Goal: Task Accomplishment & Management: Complete application form

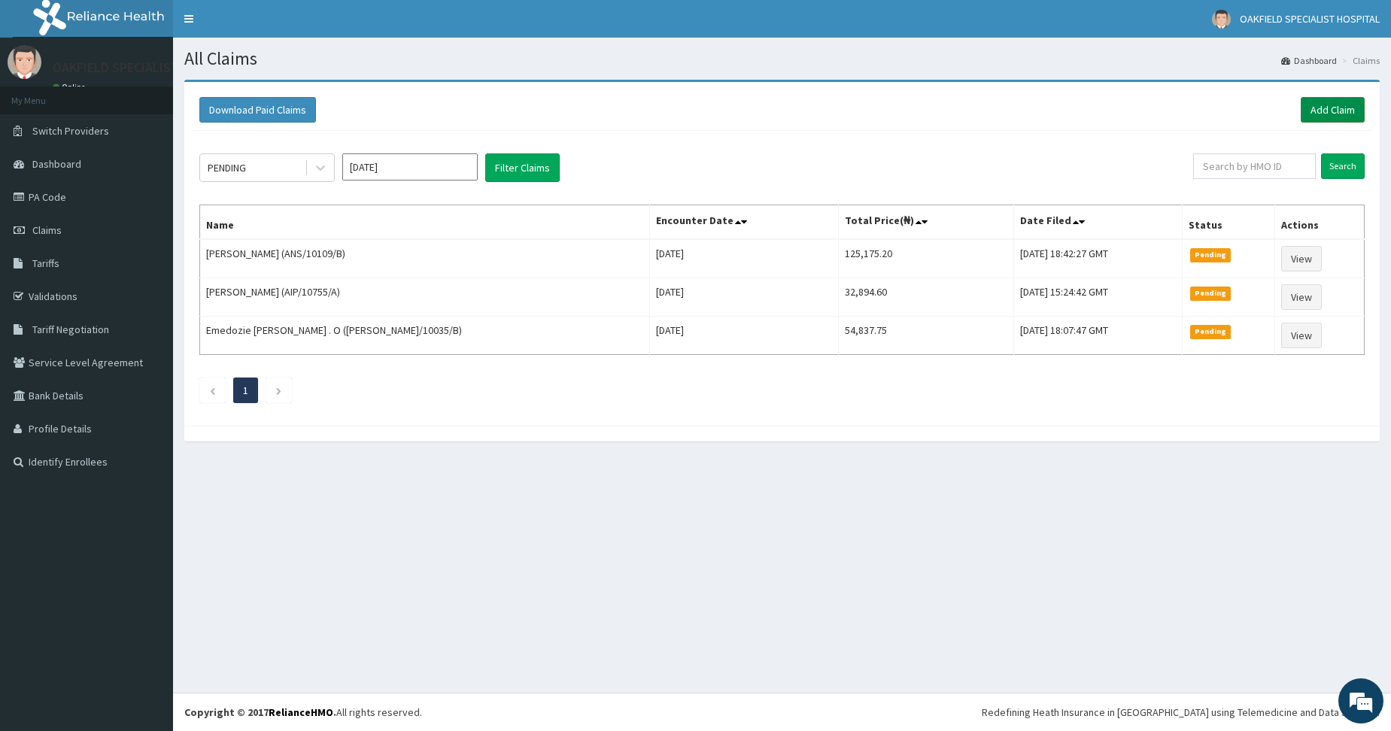
click at [1314, 114] on link "Add Claim" at bounding box center [1333, 110] width 64 height 26
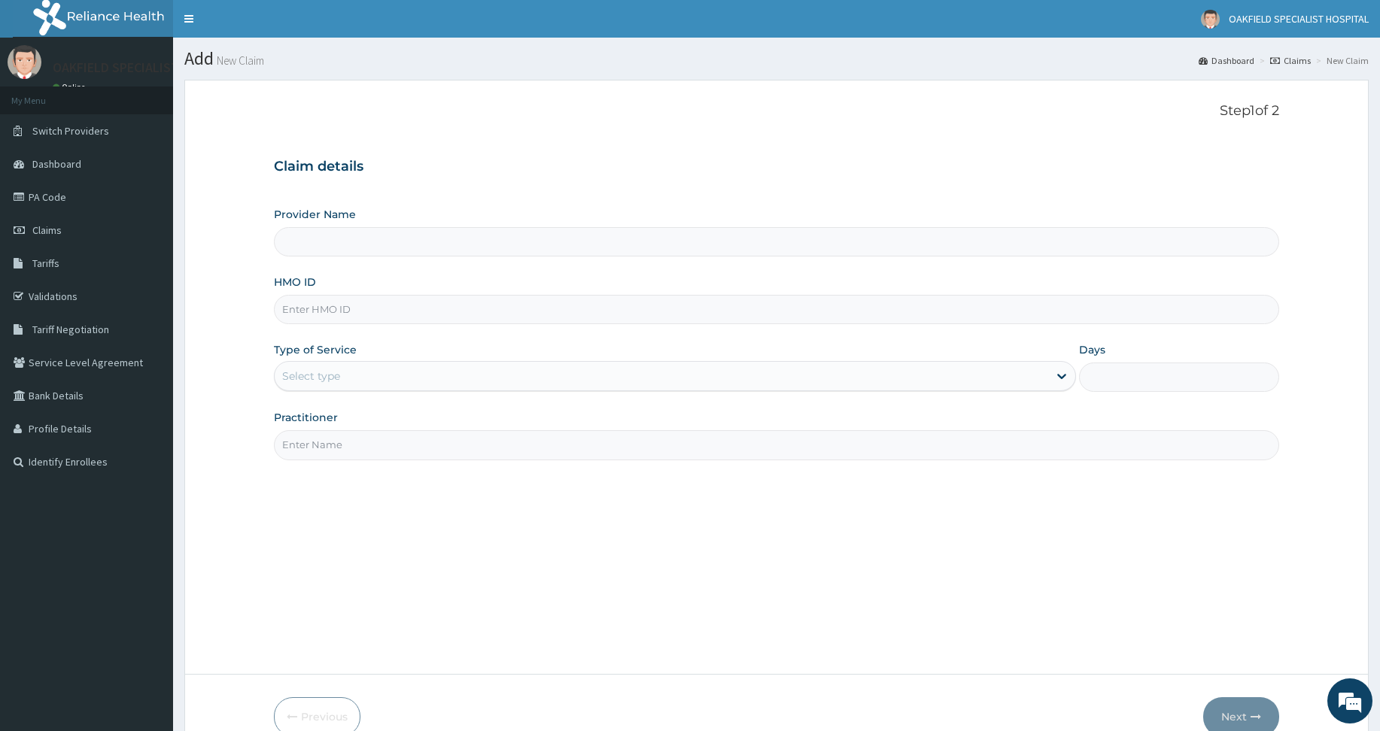
type input "Vinca Hospital Limited"
click at [393, 303] on input "HMO ID" at bounding box center [776, 309] width 1005 height 29
paste input "SFA/11634/A"
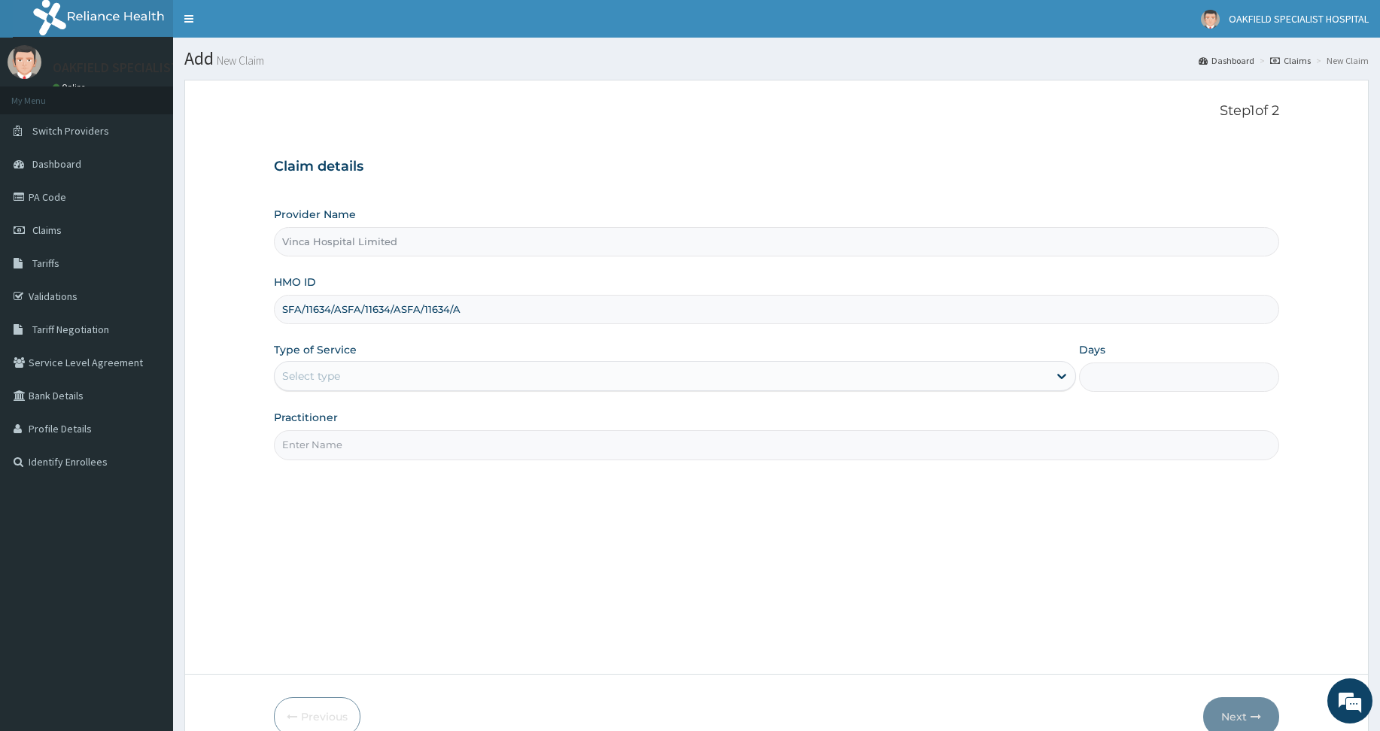
drag, startPoint x: 477, startPoint y: 313, endPoint x: 338, endPoint y: 302, distance: 139.7
click at [338, 302] on input "SFA/11634/ASFA/11634/ASFA/11634/A" at bounding box center [776, 309] width 1005 height 29
click at [421, 308] on input "SFA/11634/A" at bounding box center [776, 309] width 1005 height 29
type input "SFA/11634/A"
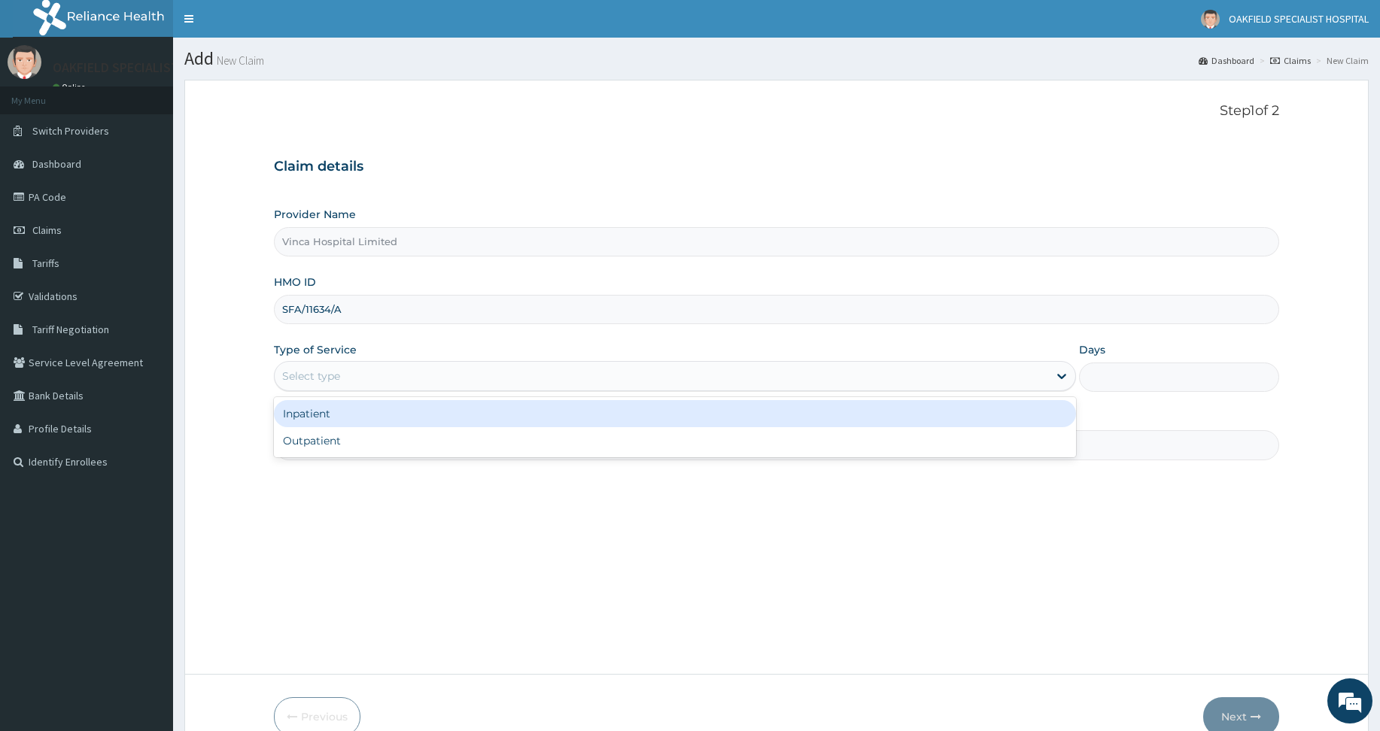
click at [402, 366] on div "Select type" at bounding box center [662, 376] width 774 height 24
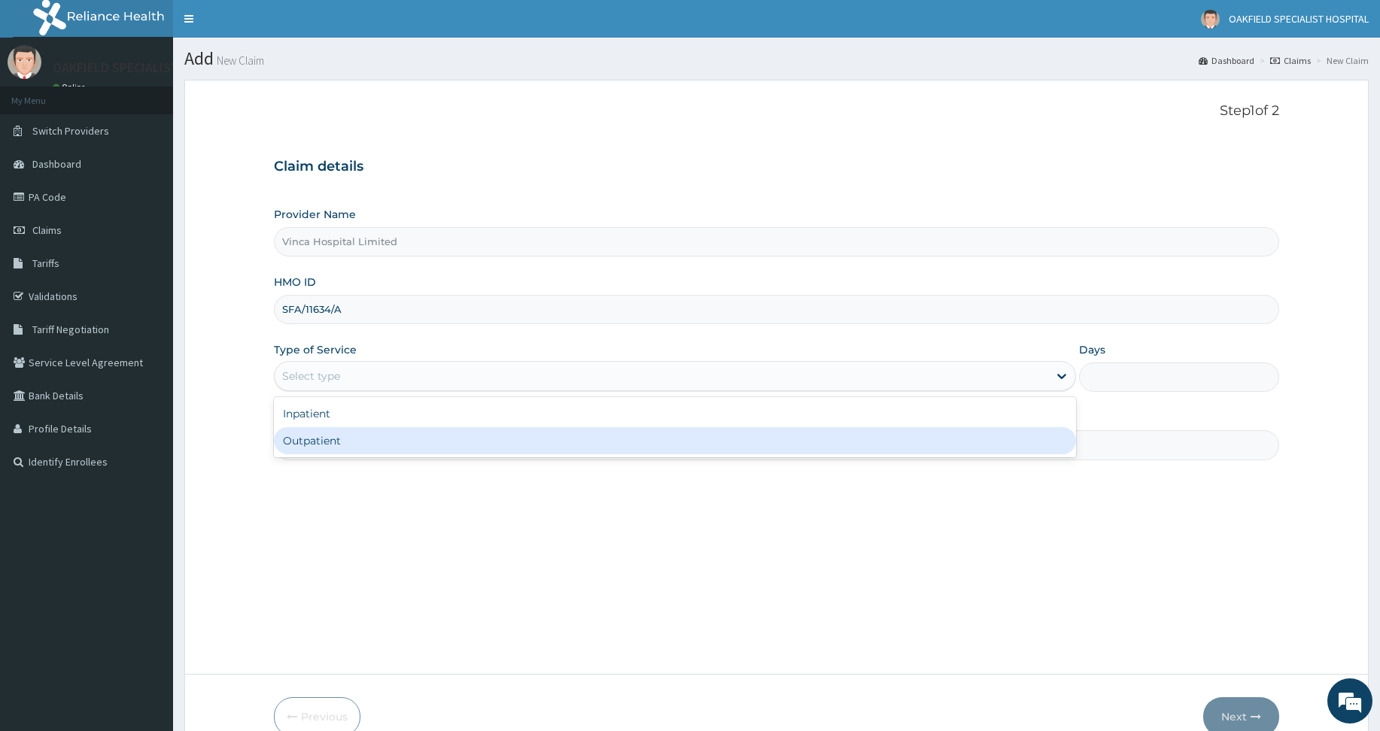
click at [360, 443] on div "Outpatient" at bounding box center [675, 440] width 802 height 27
type input "1"
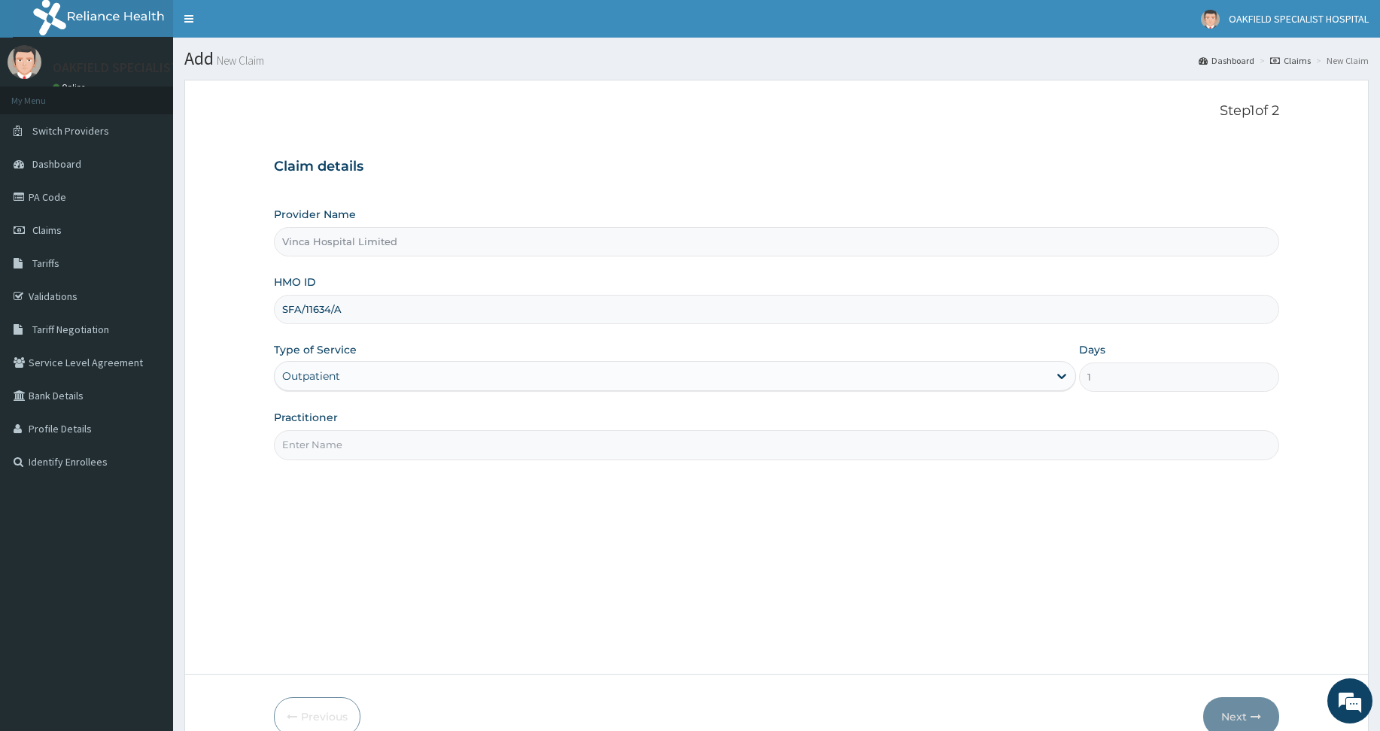
click at [366, 437] on input "Practitioner" at bounding box center [776, 444] width 1005 height 29
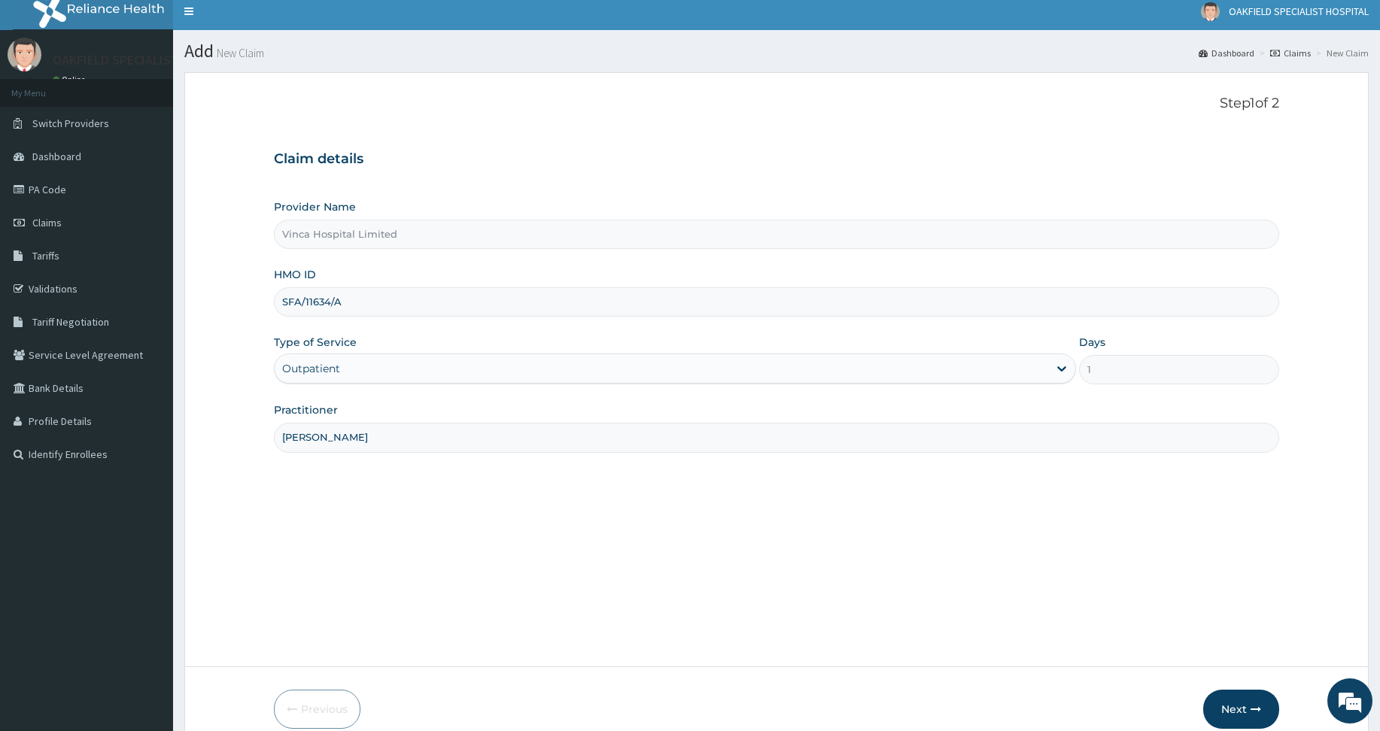
scroll to position [3, 0]
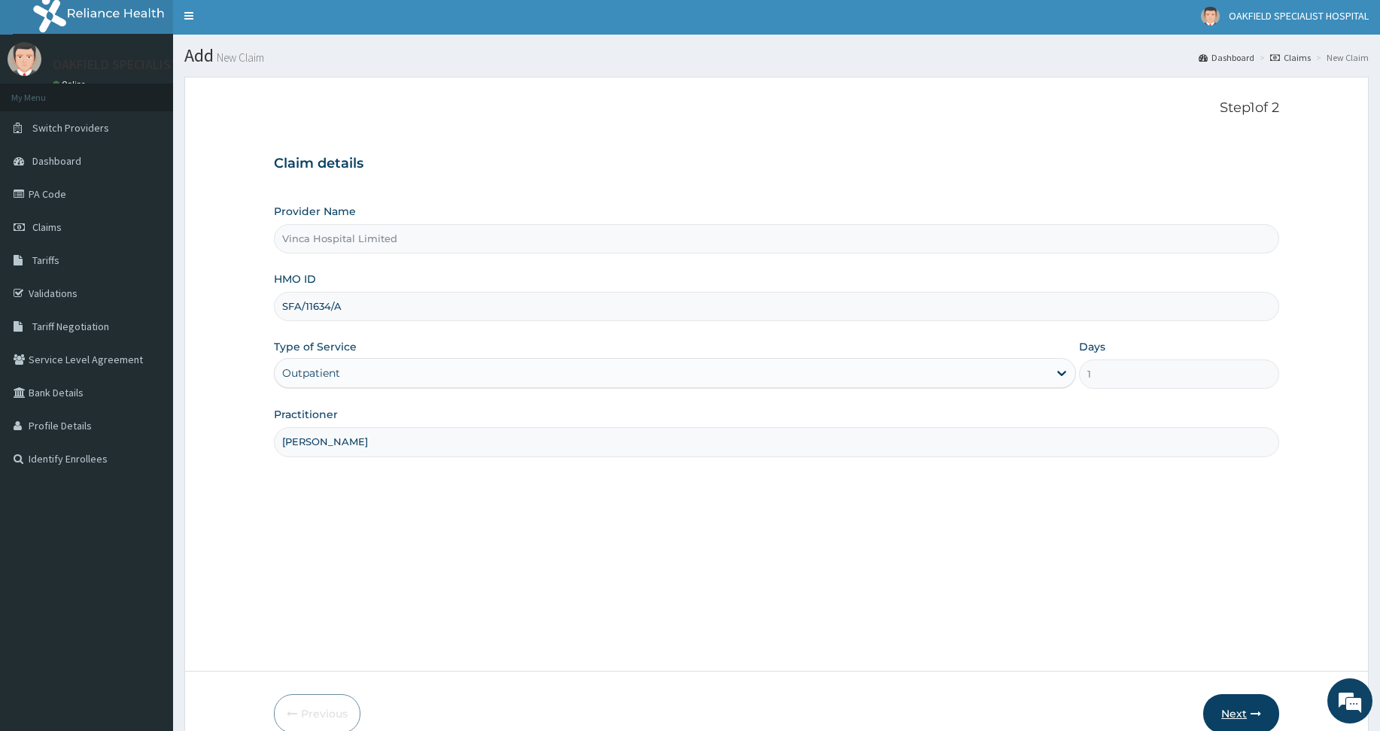
type input "DAVID"
click at [1231, 714] on button "Next" at bounding box center [1241, 714] width 76 height 39
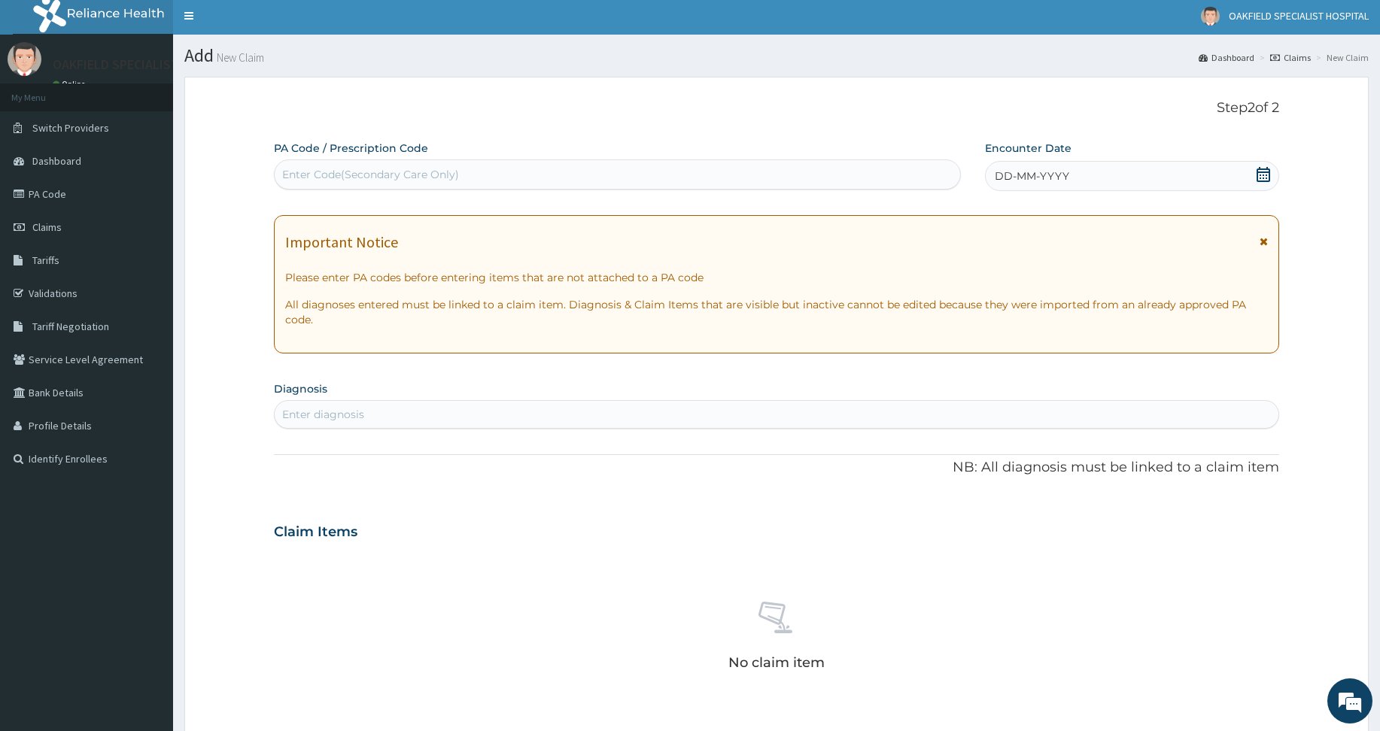
click at [1066, 178] on span "DD-MM-YYYY" at bounding box center [1032, 176] width 74 height 15
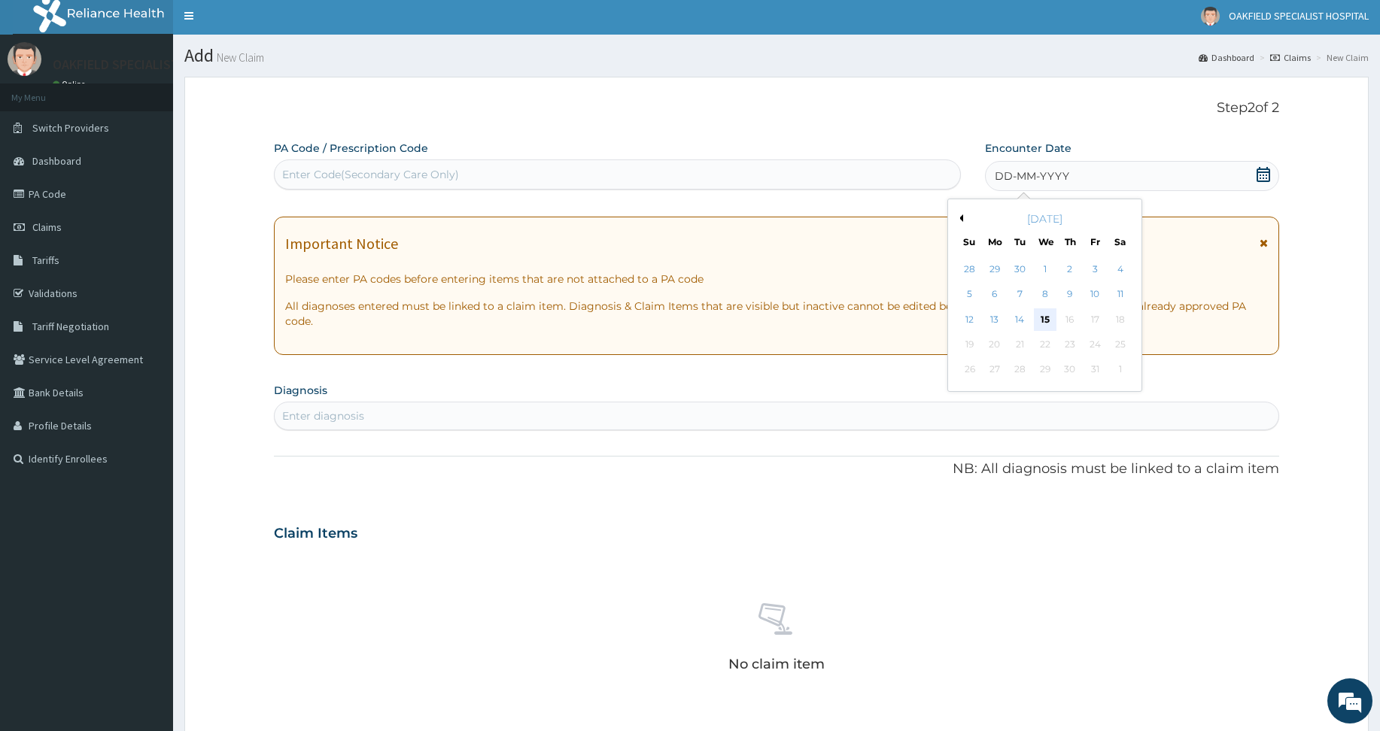
click at [1040, 312] on div "15" at bounding box center [1044, 320] width 23 height 23
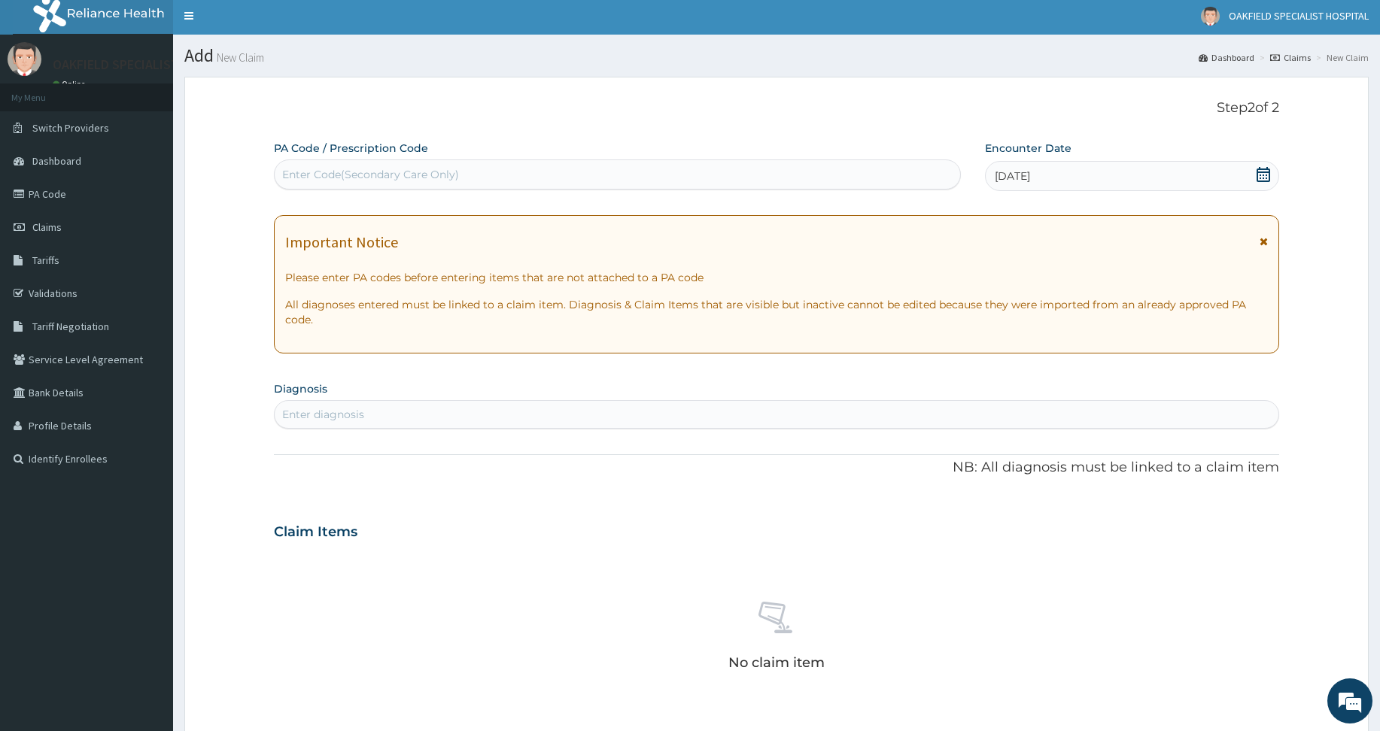
click at [550, 175] on div "Enter Code(Secondary Care Only)" at bounding box center [618, 175] width 686 height 24
paste input "PA/66A2DA"
type input "PA/66A2DA"
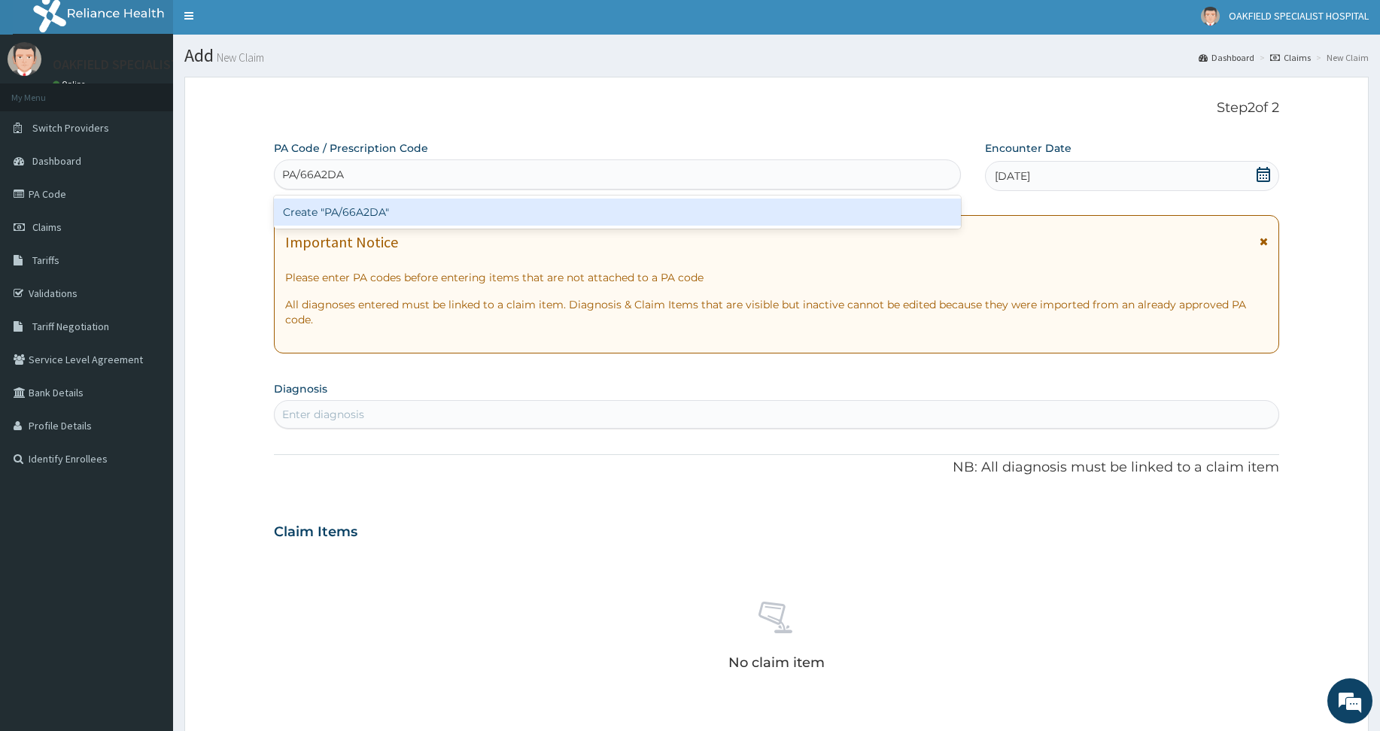
click at [525, 220] on div "Create "PA/66A2DA"" at bounding box center [617, 212] width 687 height 27
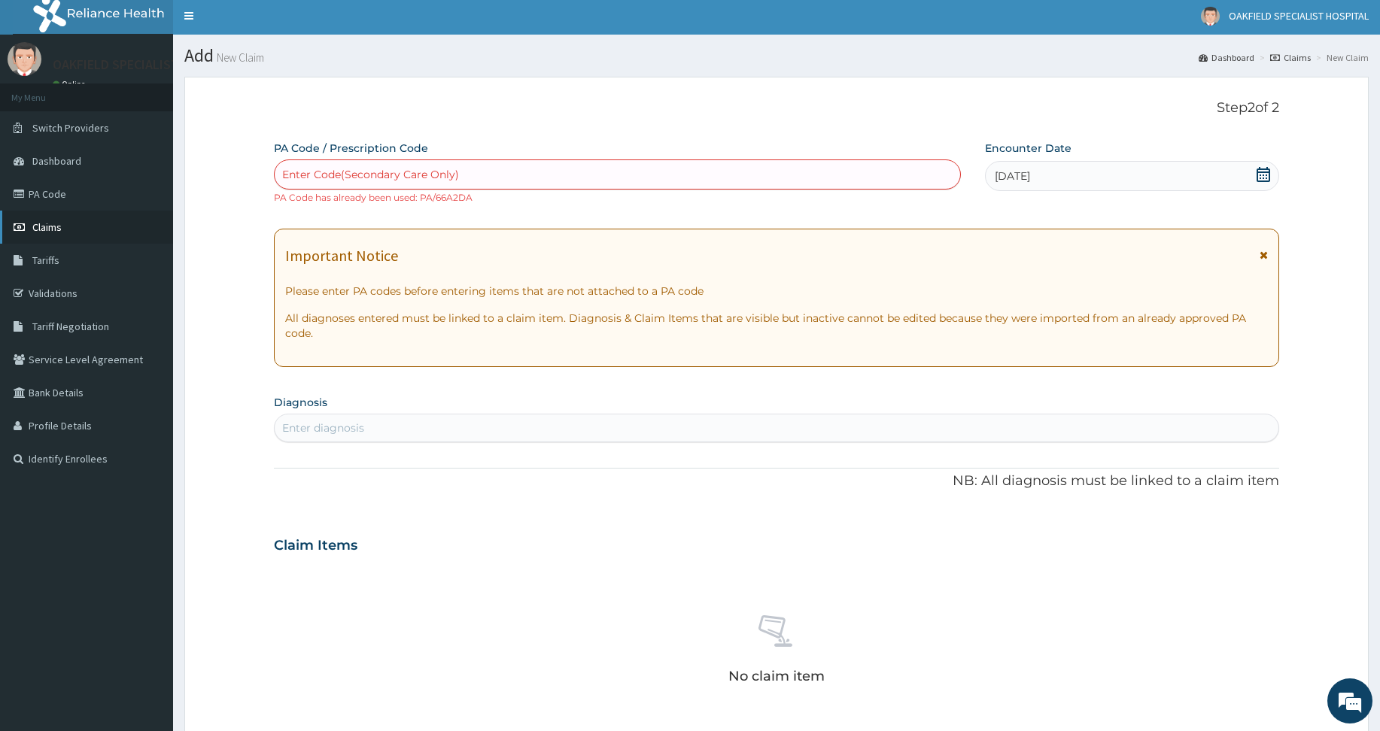
click at [47, 229] on span "Claims" at bounding box center [46, 227] width 29 height 14
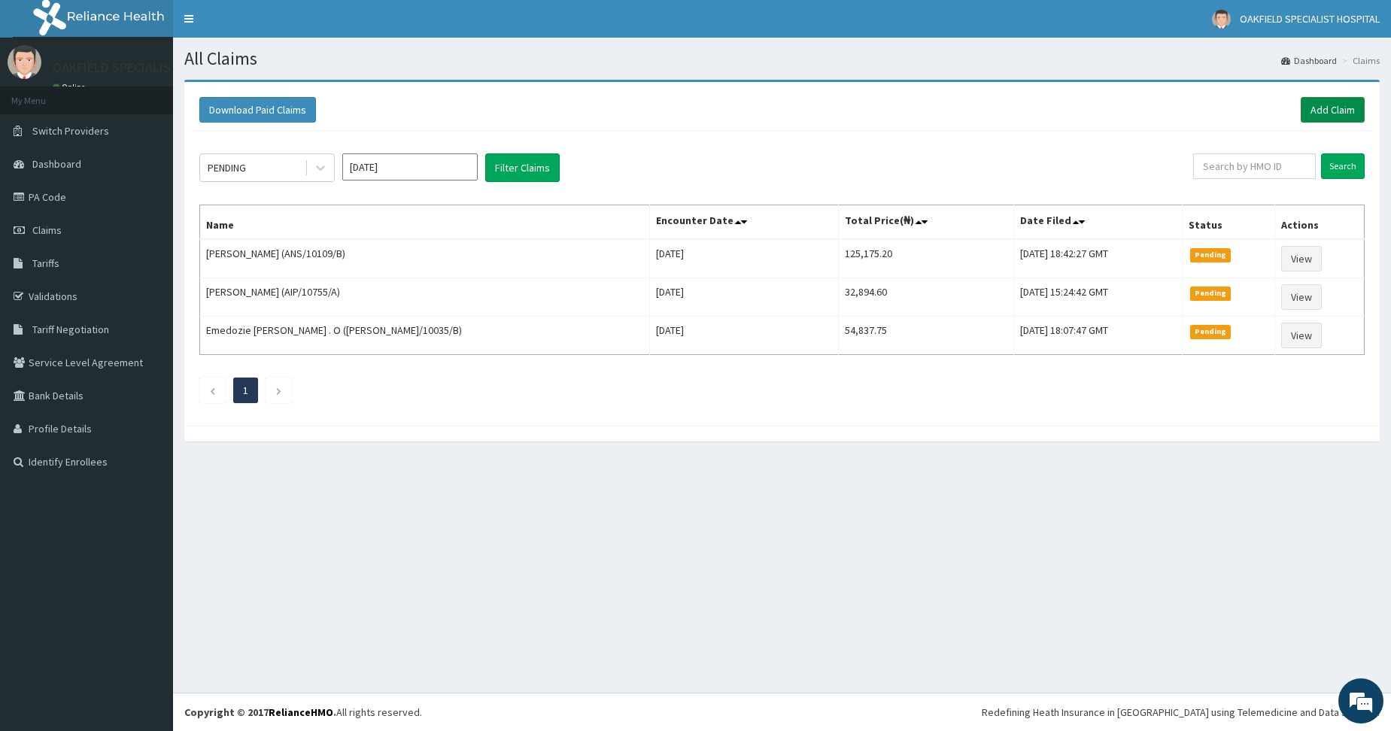
click at [1327, 113] on link "Add Claim" at bounding box center [1333, 110] width 64 height 26
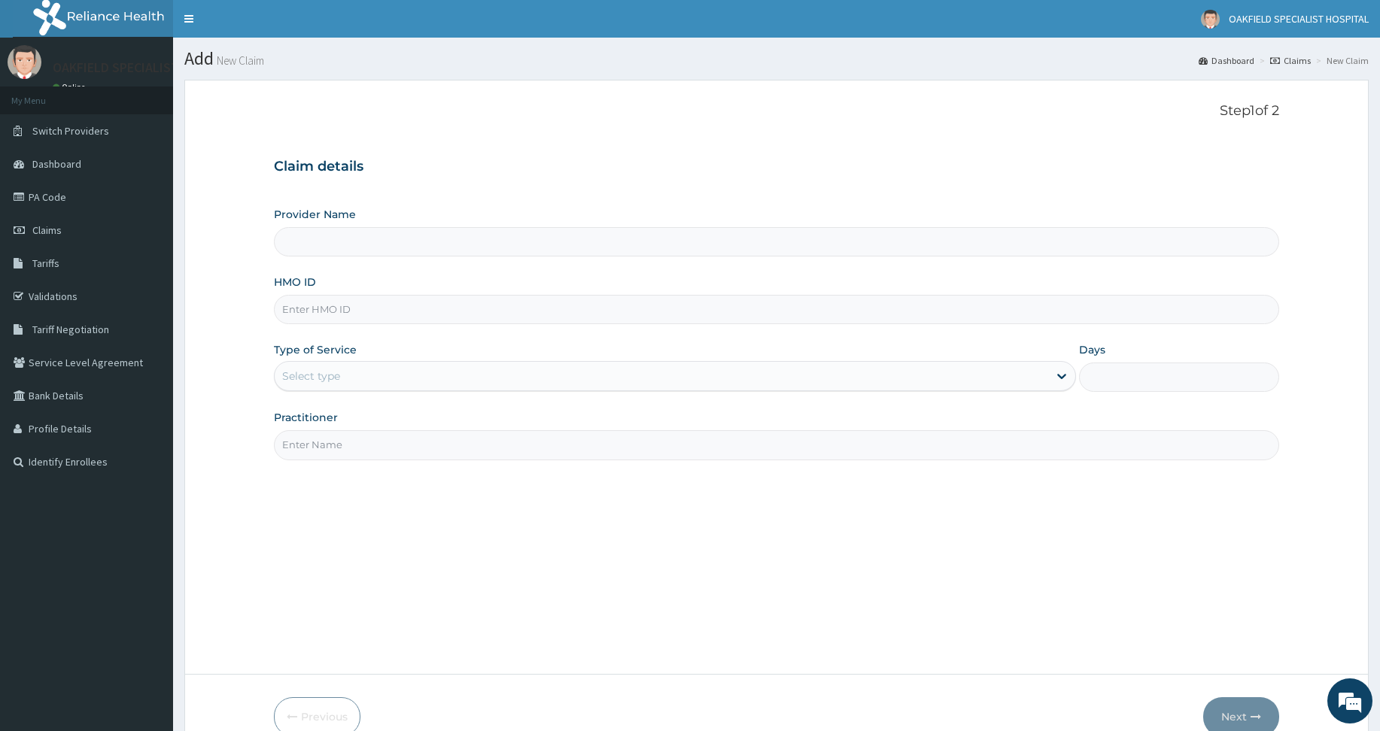
click at [319, 315] on input "HMO ID" at bounding box center [776, 309] width 1005 height 29
paste input "TEN/10014/C"
type input "TEN/10014/C"
type input "Vinca Hospital Limited"
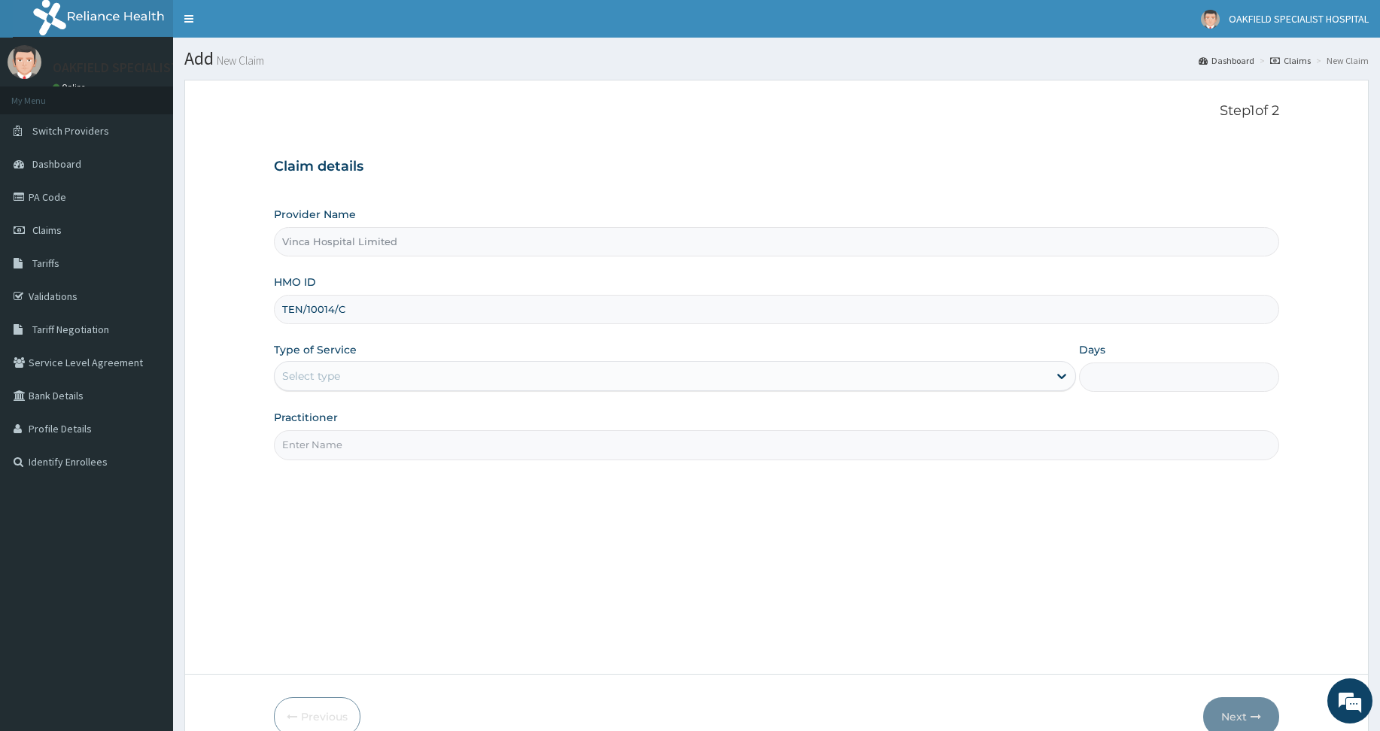
click at [353, 387] on div "Select type" at bounding box center [662, 376] width 774 height 24
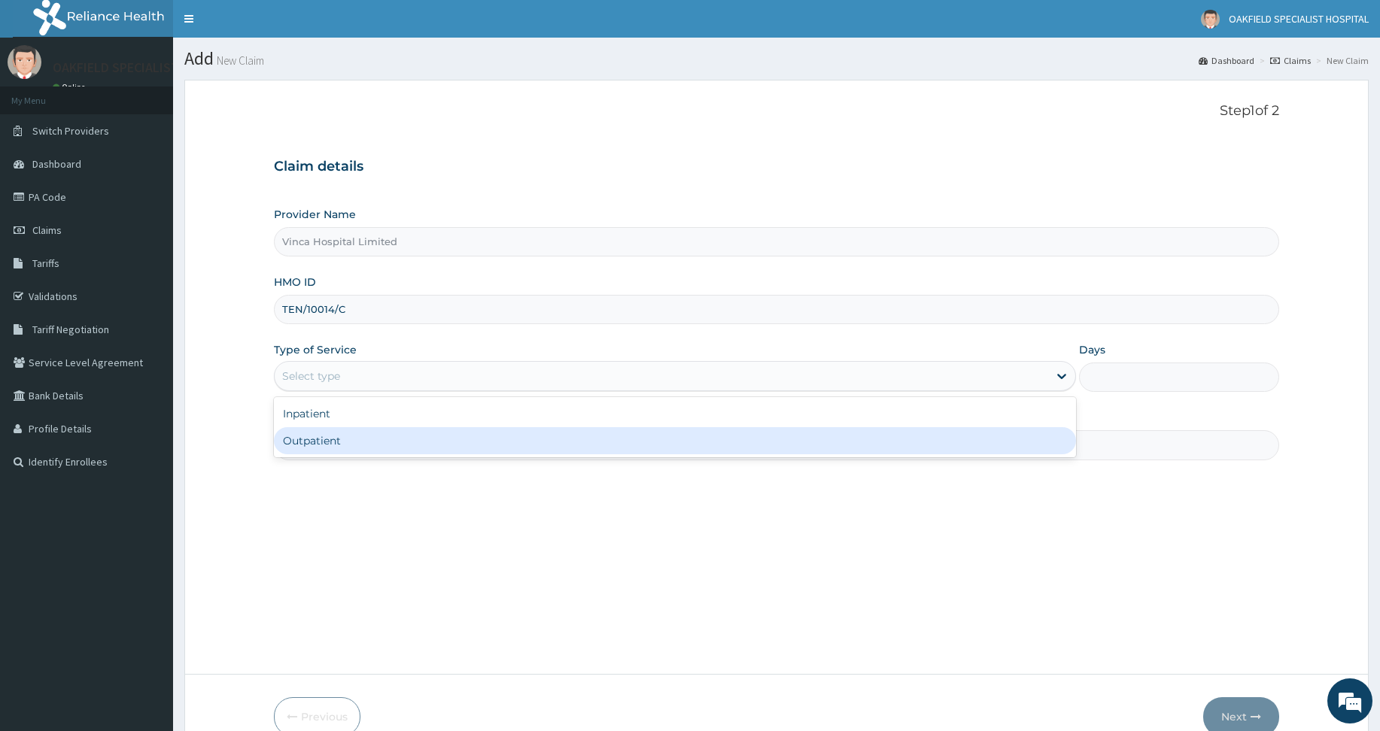
click at [350, 433] on div "Outpatient" at bounding box center [675, 440] width 802 height 27
type input "1"
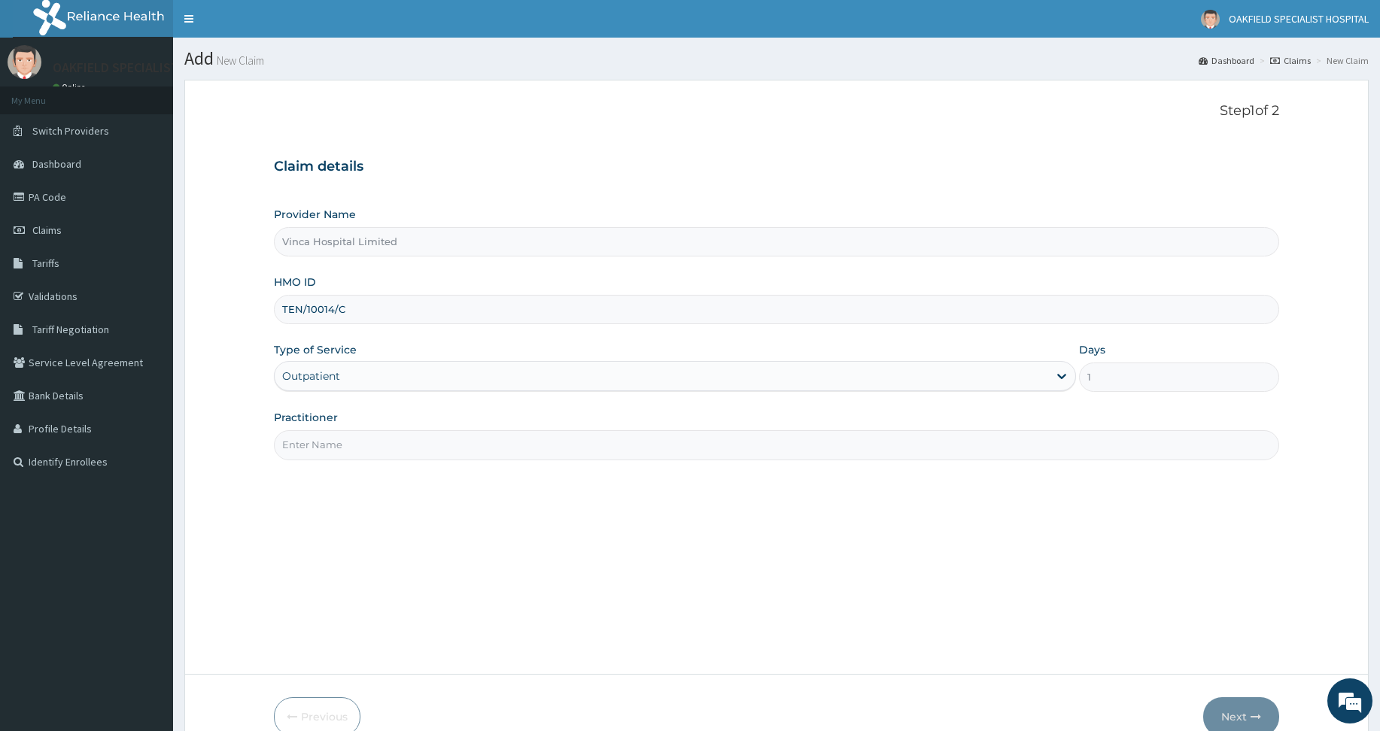
click at [360, 428] on div "Practitioner" at bounding box center [776, 435] width 1005 height 50
click at [355, 442] on input "Practitioner" at bounding box center [776, 444] width 1005 height 29
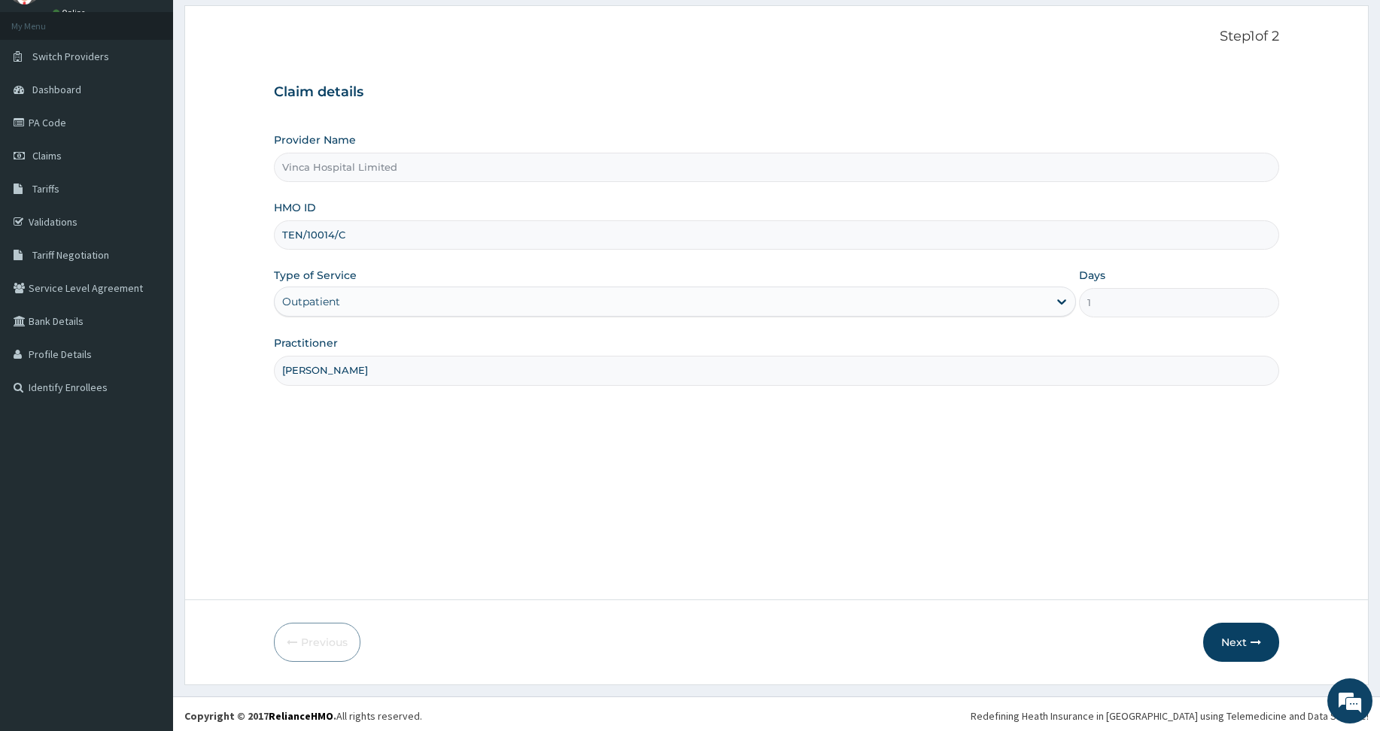
scroll to position [78, 0]
type input "DAVID"
click at [1251, 637] on icon "button" at bounding box center [1256, 639] width 11 height 11
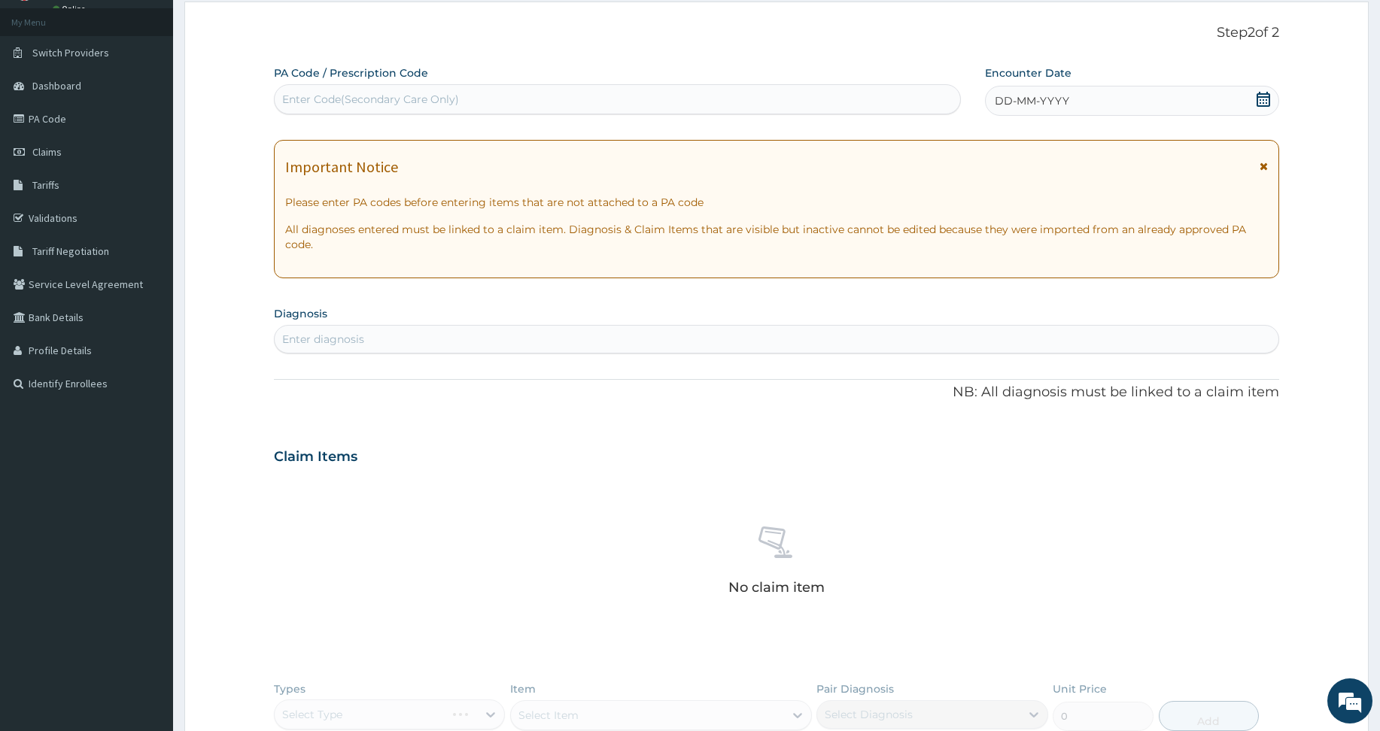
click at [1071, 102] on div "DD-MM-YYYY" at bounding box center [1132, 101] width 294 height 30
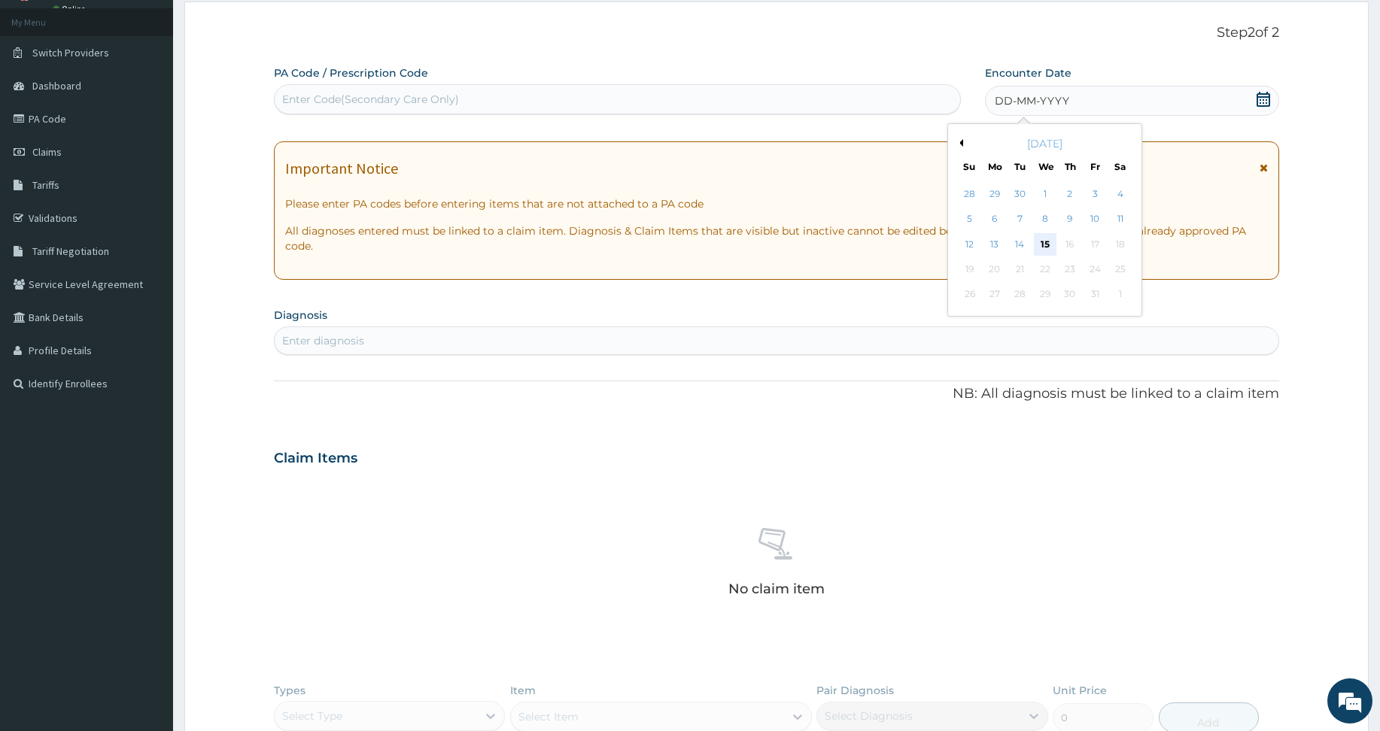
click at [1048, 242] on div "15" at bounding box center [1044, 244] width 23 height 23
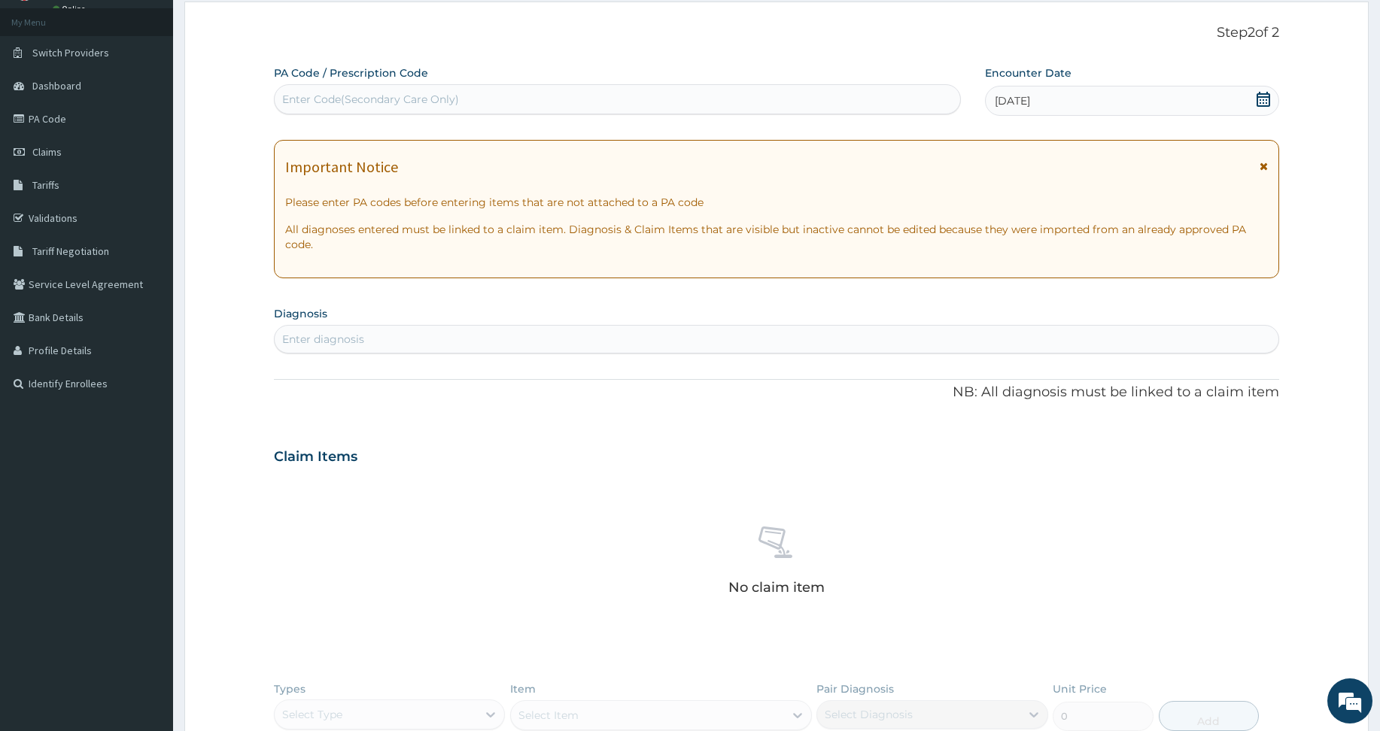
drag, startPoint x: 533, startPoint y: 114, endPoint x: 537, endPoint y: 90, distance: 23.6
click at [533, 111] on div "Enter Code(Secondary Care Only)" at bounding box center [617, 99] width 687 height 30
click at [537, 90] on div "Enter Code(Secondary Care Only)" at bounding box center [618, 99] width 686 height 24
click at [534, 92] on div "Enter Code(Secondary Care Only)" at bounding box center [618, 99] width 686 height 24
paste input "PA/72BB69"
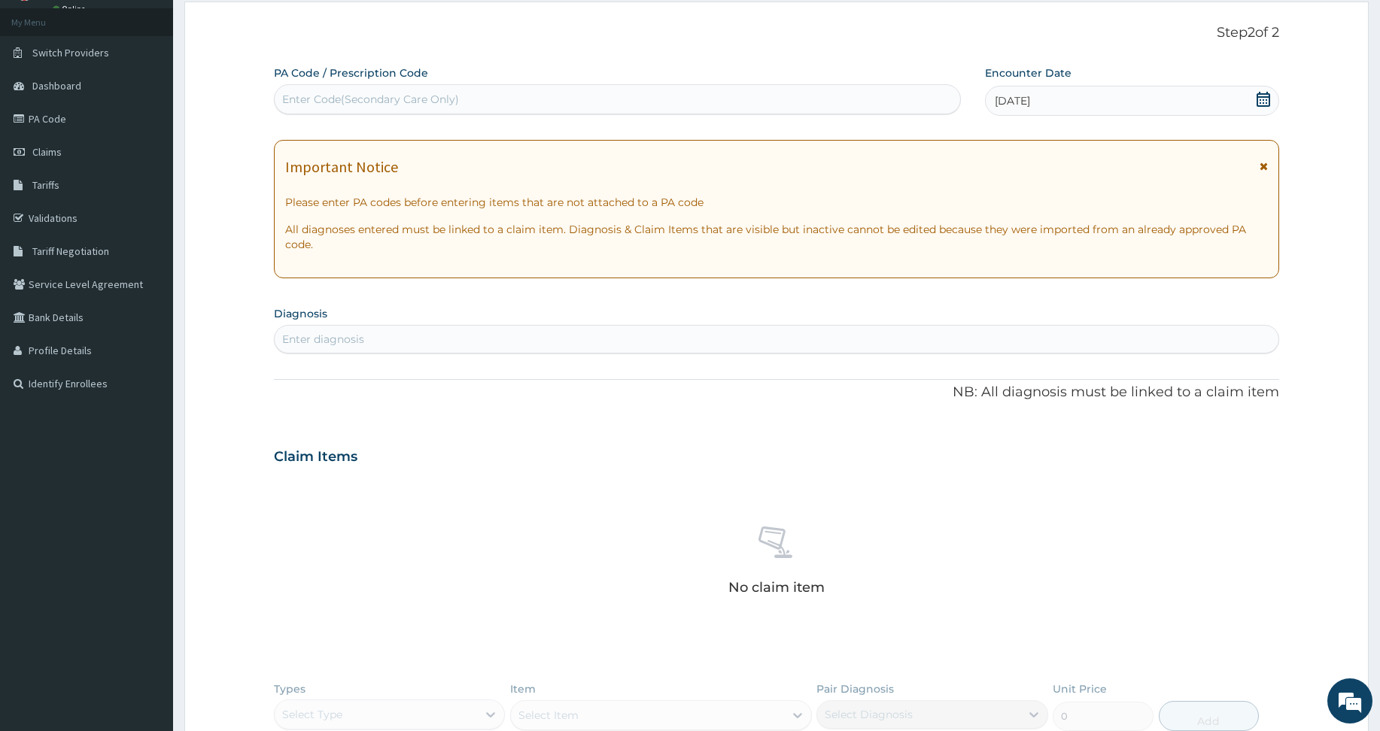
type input "PA/72BB69"
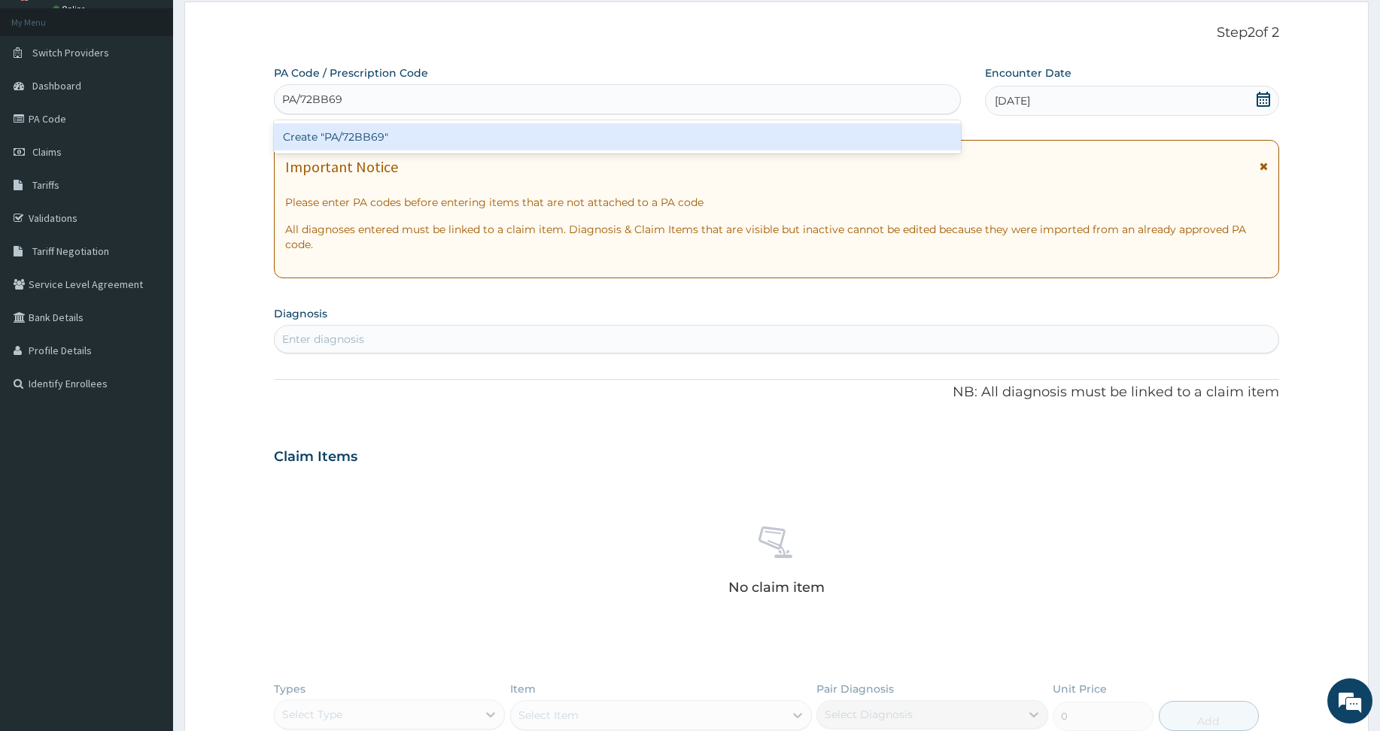
click at [467, 135] on div "Create "PA/72BB69"" at bounding box center [617, 136] width 687 height 27
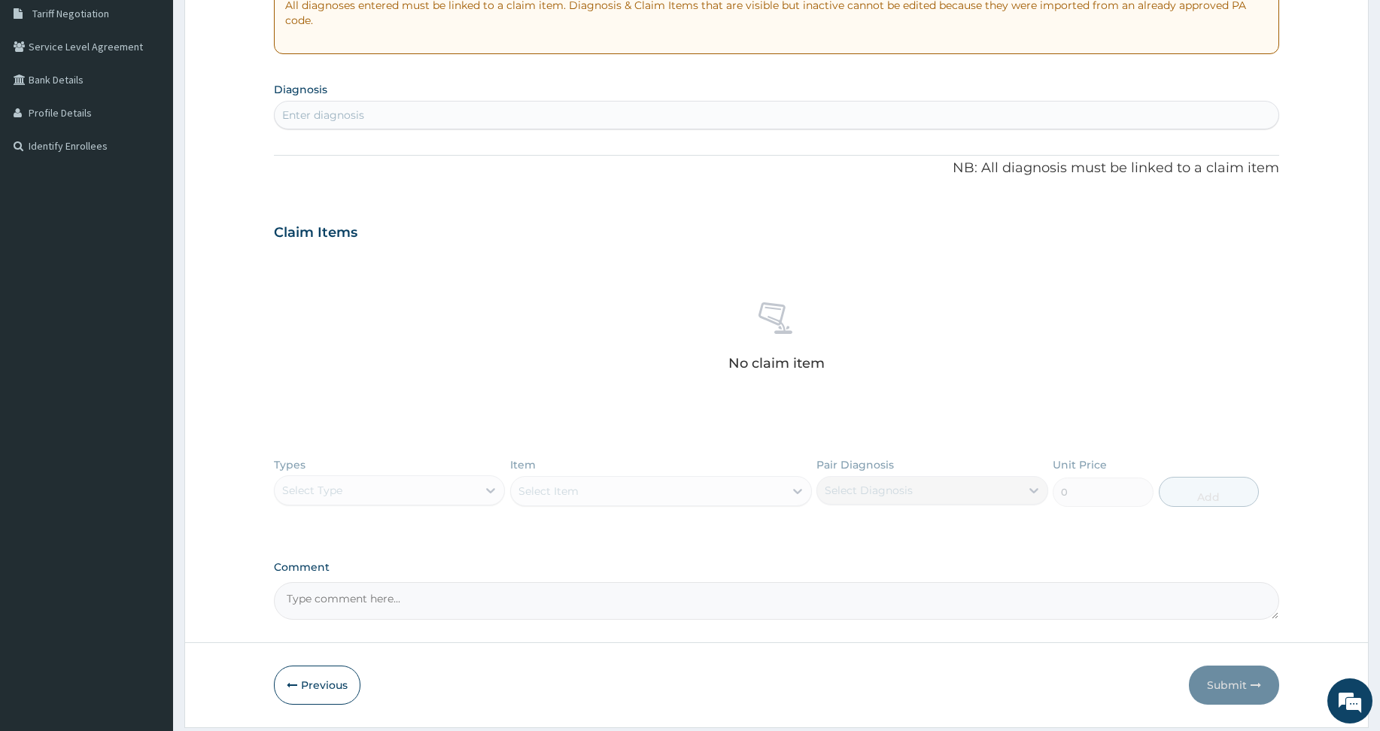
scroll to position [137, 0]
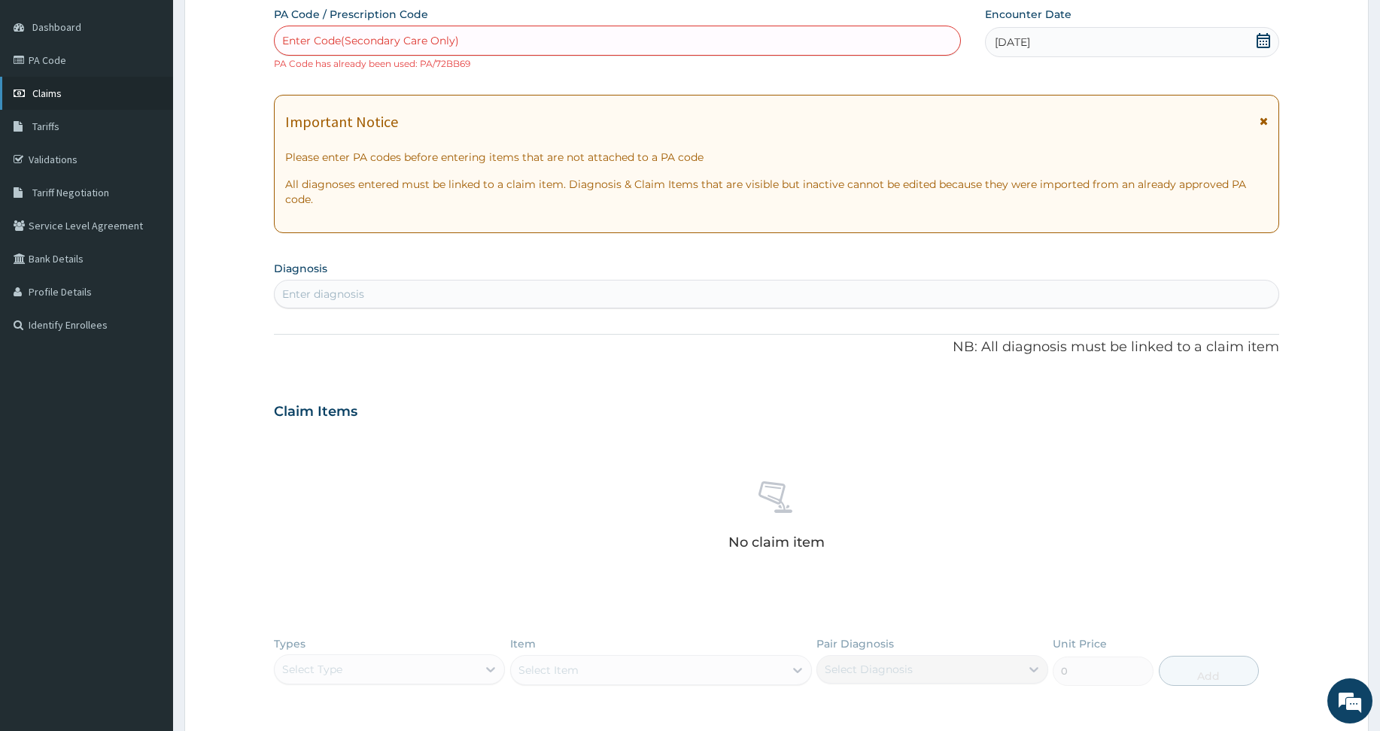
click at [35, 99] on span "Claims" at bounding box center [46, 94] width 29 height 14
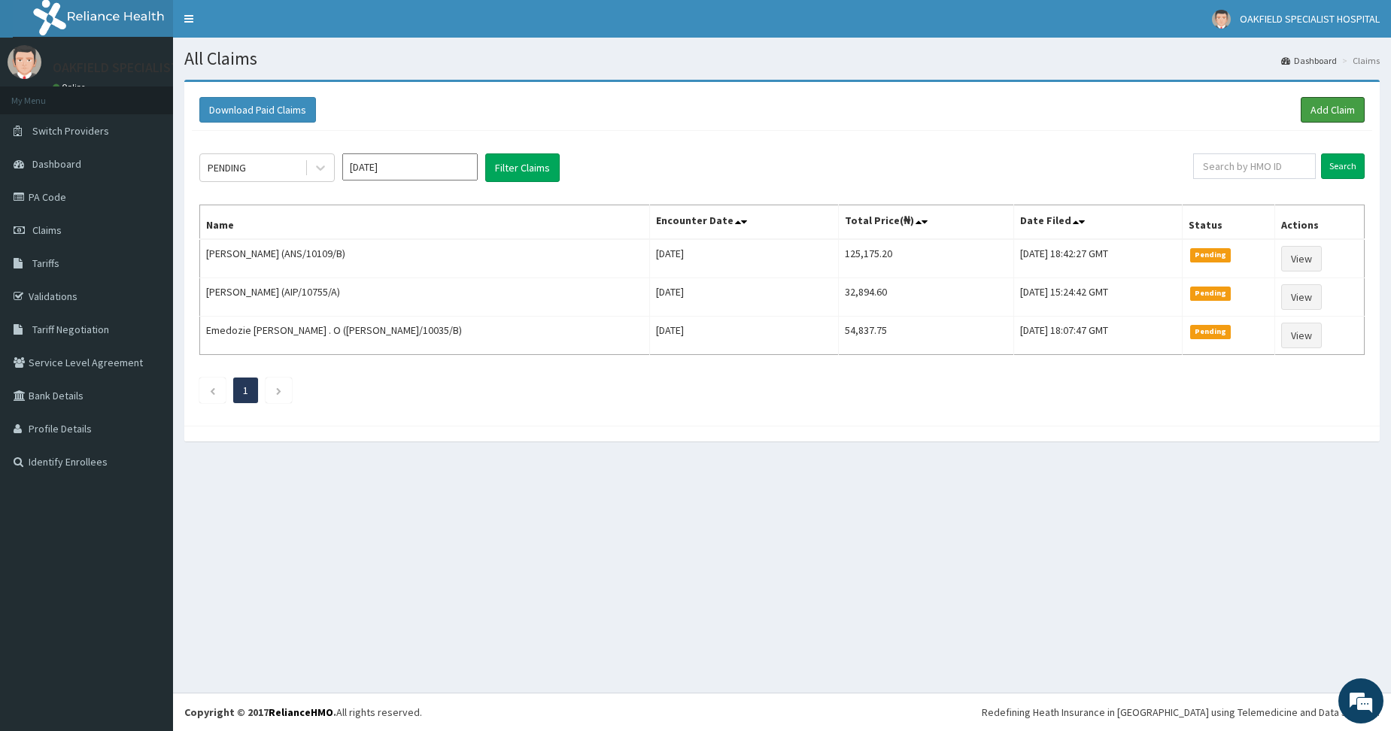
click at [1329, 104] on link "Add Claim" at bounding box center [1333, 110] width 64 height 26
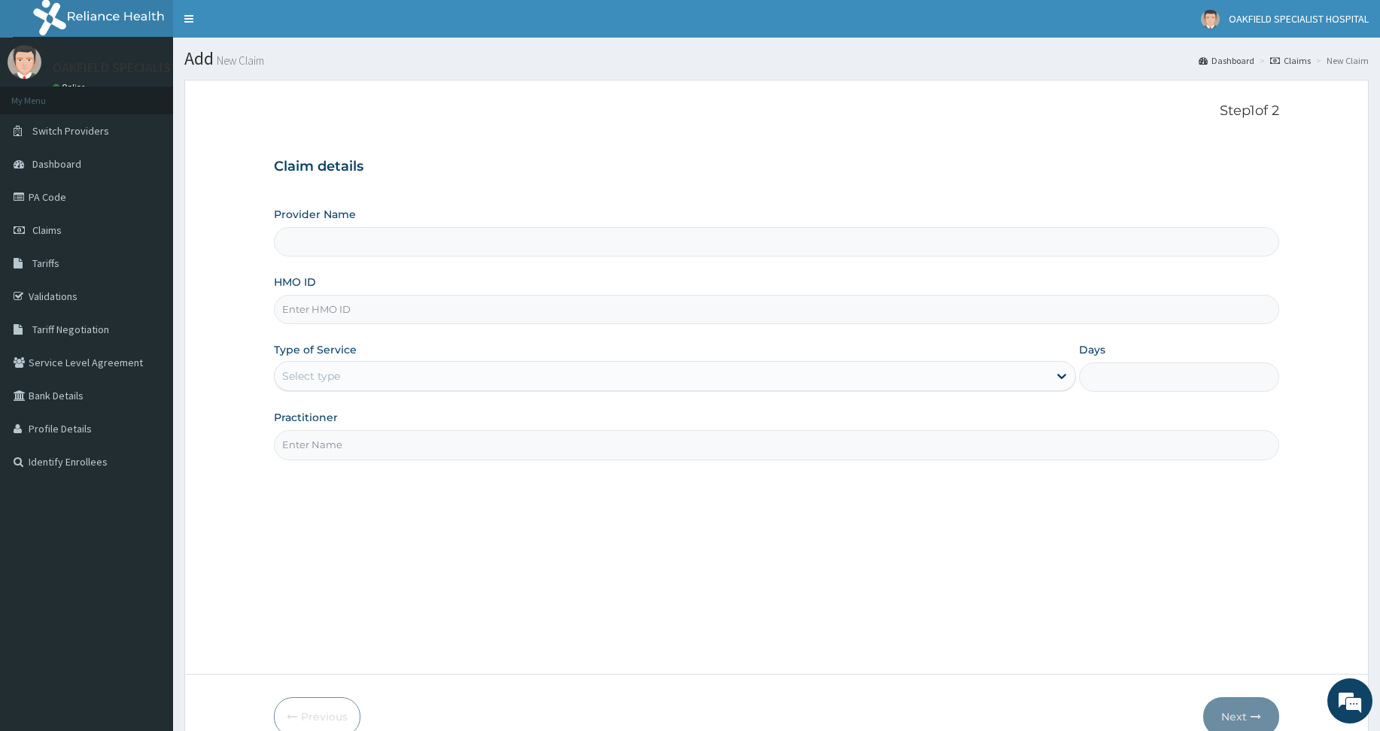
type input "Vinca Hospital Limited"
click at [334, 313] on input "HMO ID" at bounding box center [776, 309] width 1005 height 29
paste input "PA/72BB69"
type input "PA/72BB69"
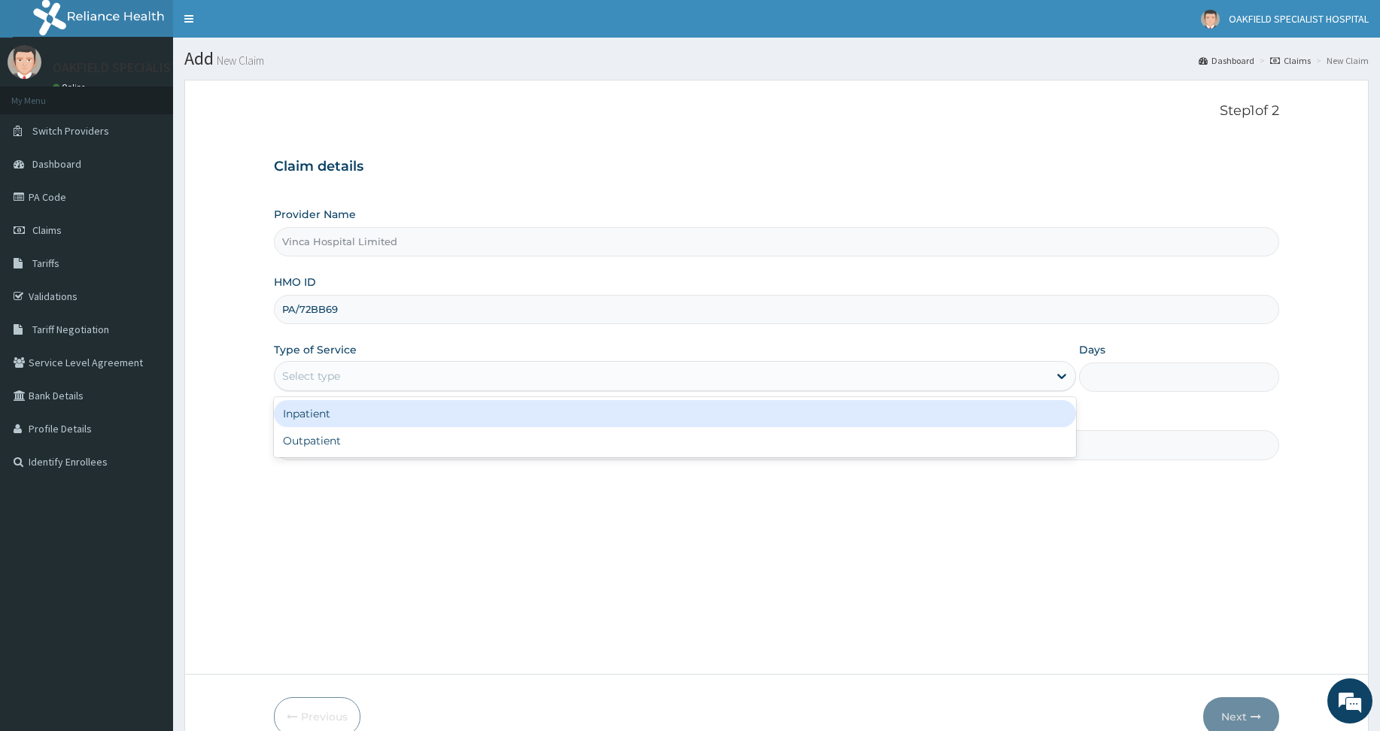
click at [323, 372] on div "Select type" at bounding box center [311, 376] width 58 height 15
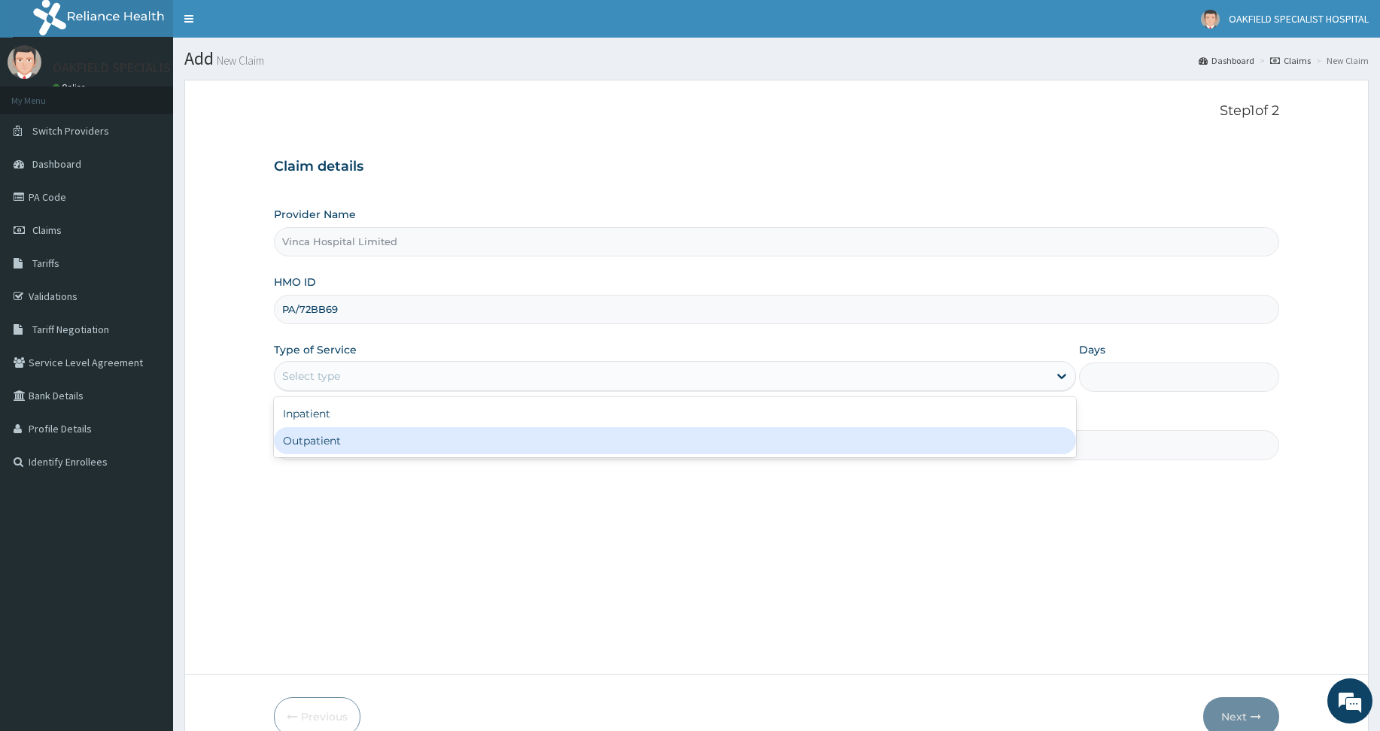
drag, startPoint x: 319, startPoint y: 452, endPoint x: 334, endPoint y: 439, distance: 20.2
click at [320, 451] on div "Outpatient" at bounding box center [675, 440] width 802 height 27
type input "1"
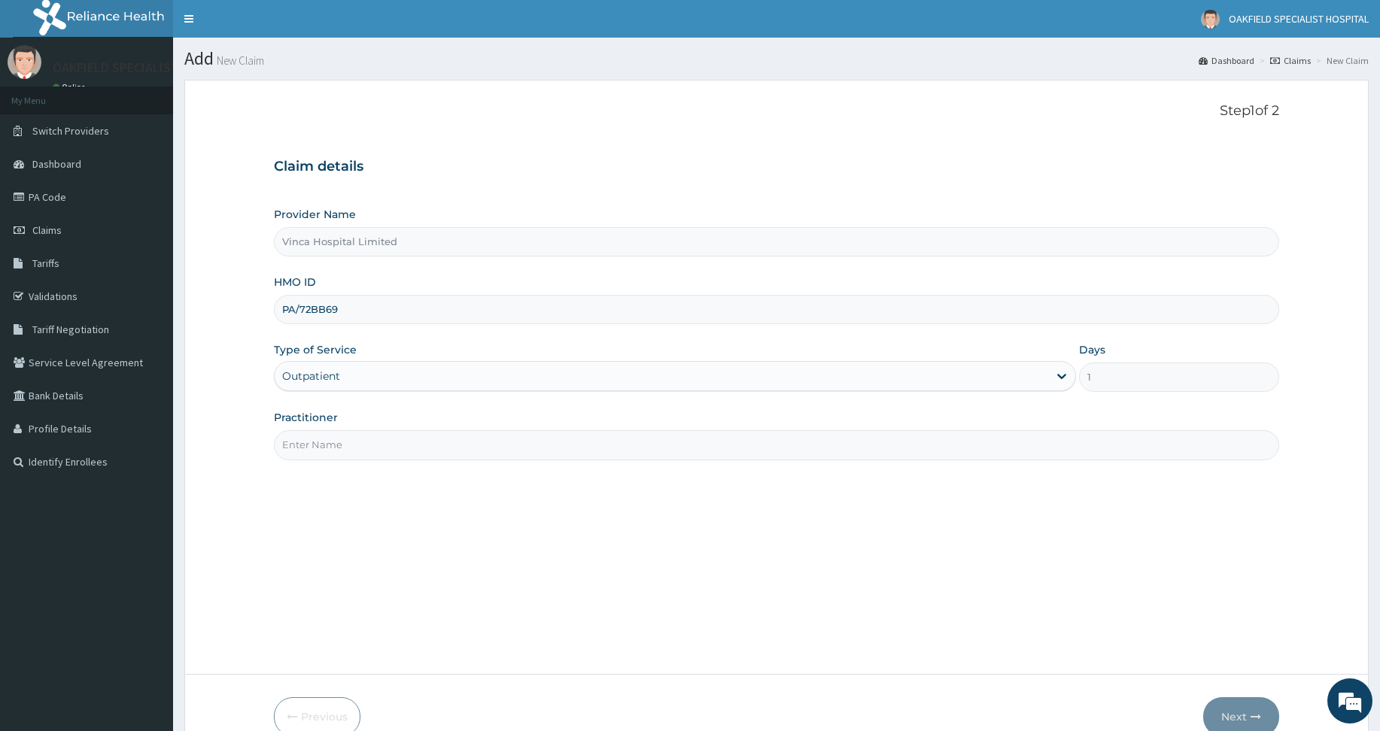
click at [337, 435] on input "Practitioner" at bounding box center [776, 444] width 1005 height 29
type input "[PERSON_NAME]"
drag, startPoint x: 1227, startPoint y: 713, endPoint x: 1029, endPoint y: 459, distance: 321.8
click at [1227, 712] on button "Next" at bounding box center [1241, 717] width 76 height 39
type input "P"
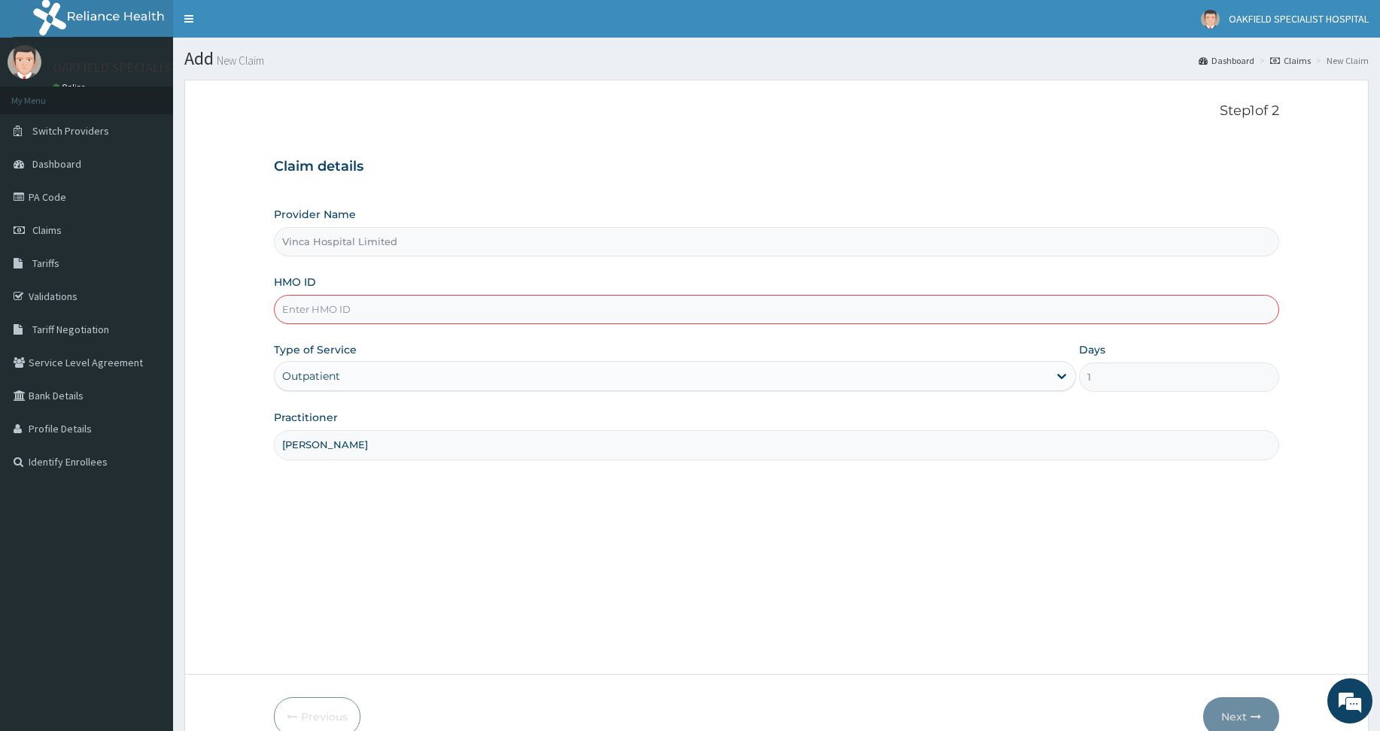
paste input "PCI/10038/B"
type input "PCI/10038/B"
click at [1245, 712] on button "Next" at bounding box center [1241, 717] width 76 height 39
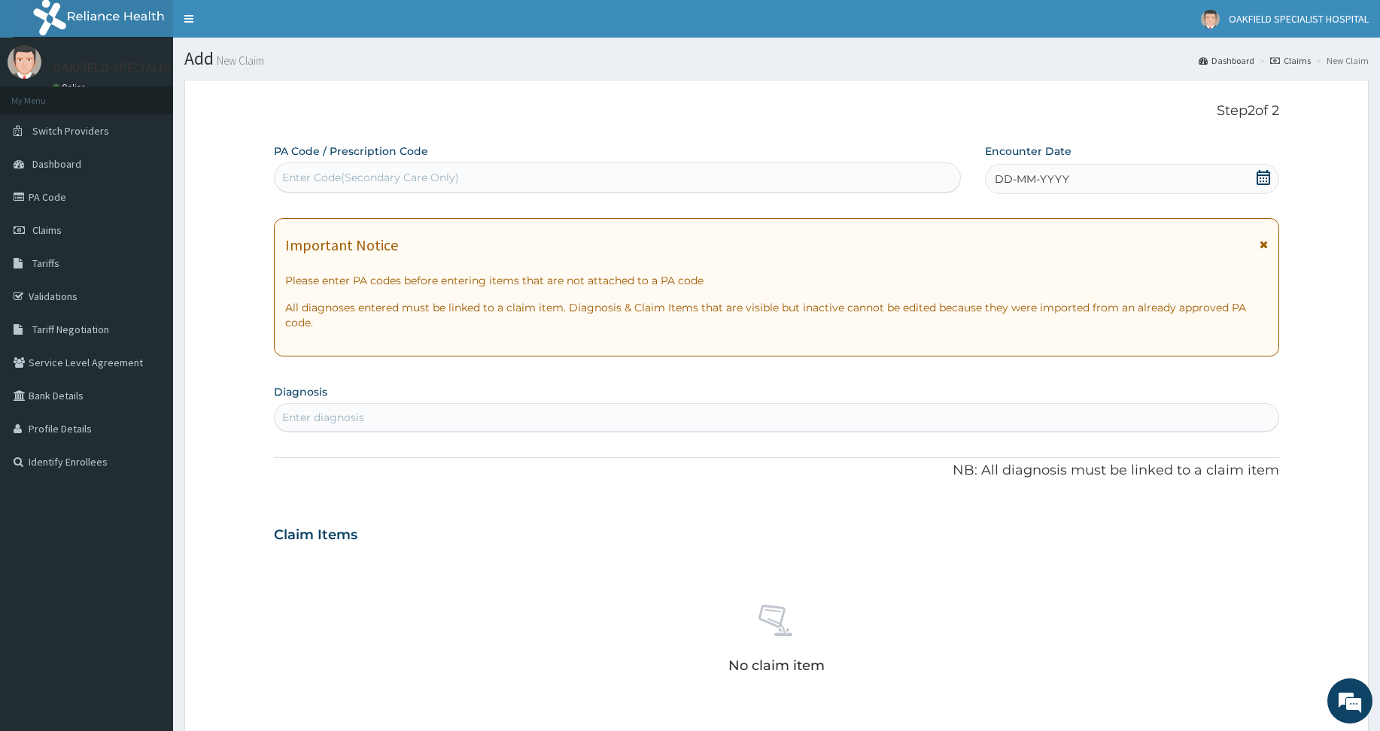
click at [1057, 175] on span "DD-MM-YYYY" at bounding box center [1032, 179] width 74 height 15
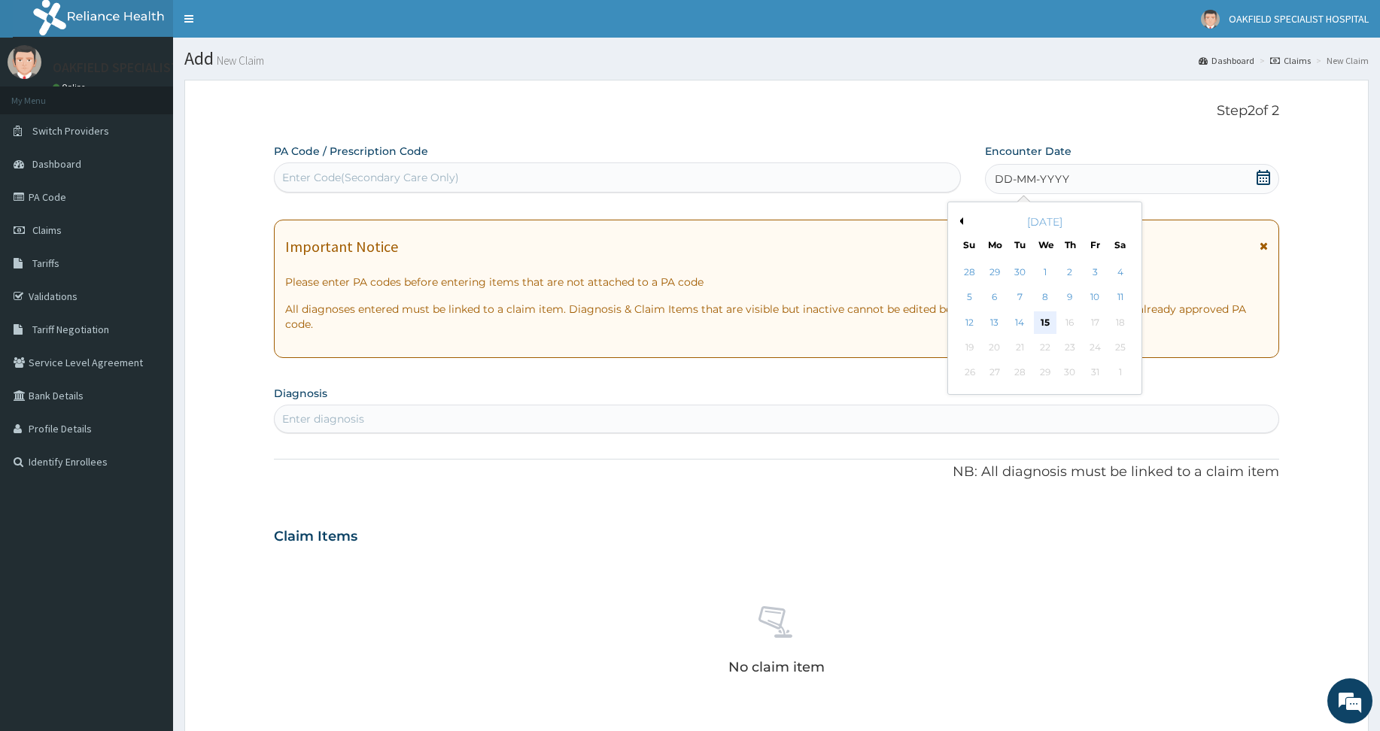
click at [1047, 324] on div "15" at bounding box center [1044, 323] width 23 height 23
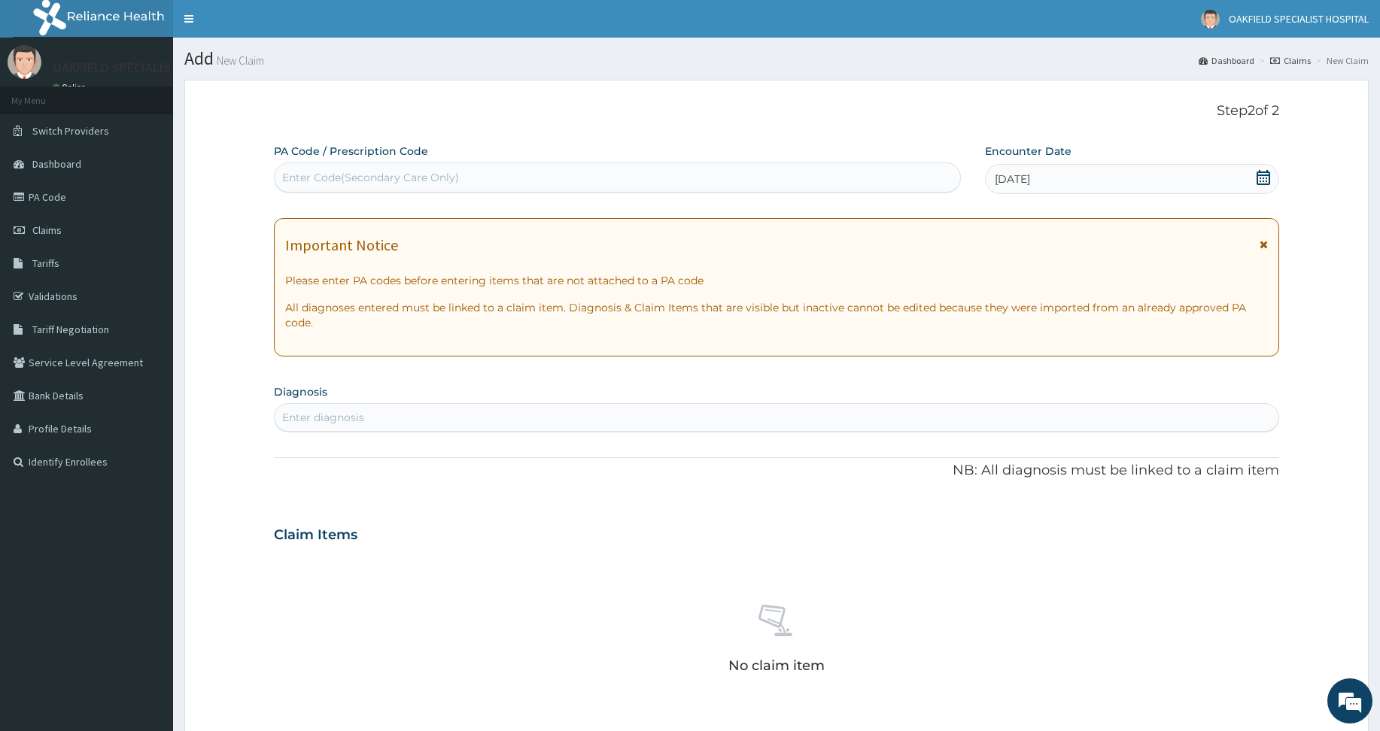
click at [661, 181] on div "Enter Code(Secondary Care Only)" at bounding box center [618, 178] width 686 height 24
paste input "PA/975DCD"
type input "PA/975DCD"
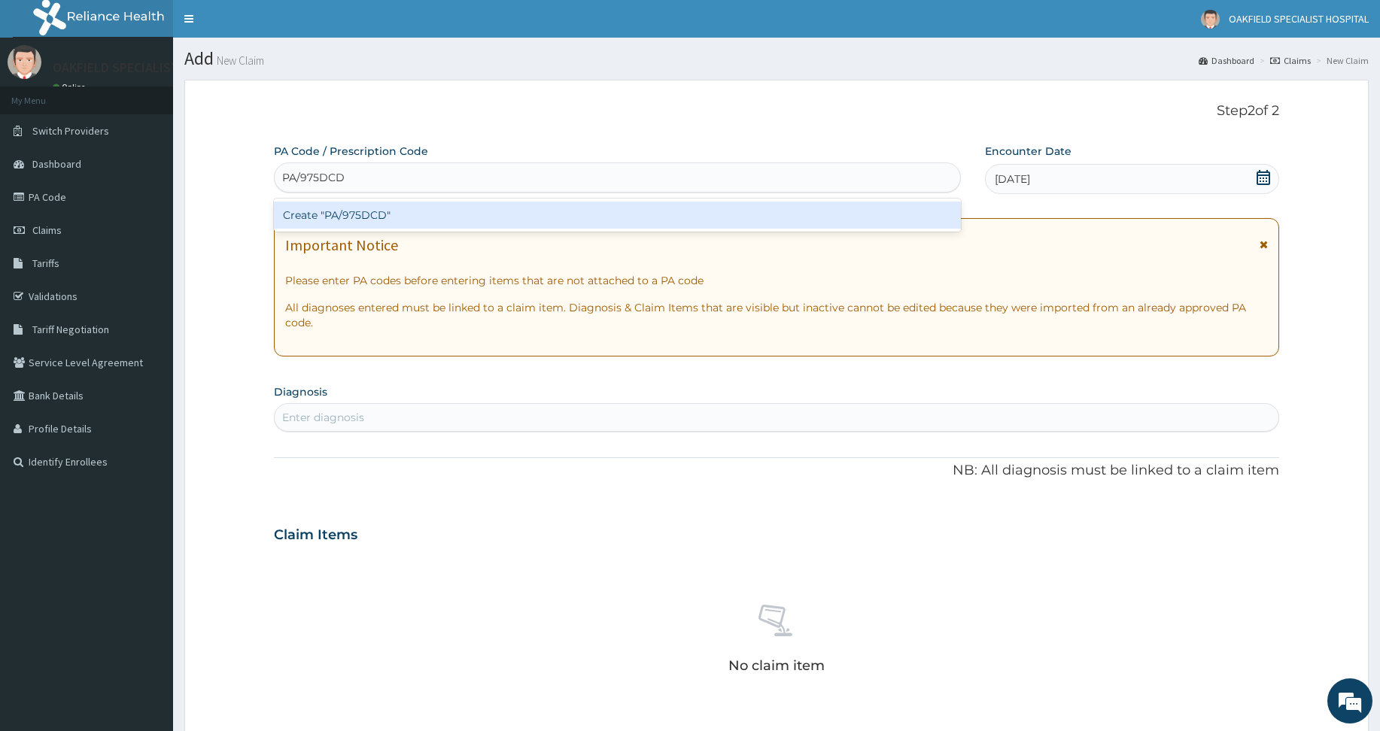
click at [640, 218] on div "Create "PA/975DCD"" at bounding box center [617, 215] width 687 height 27
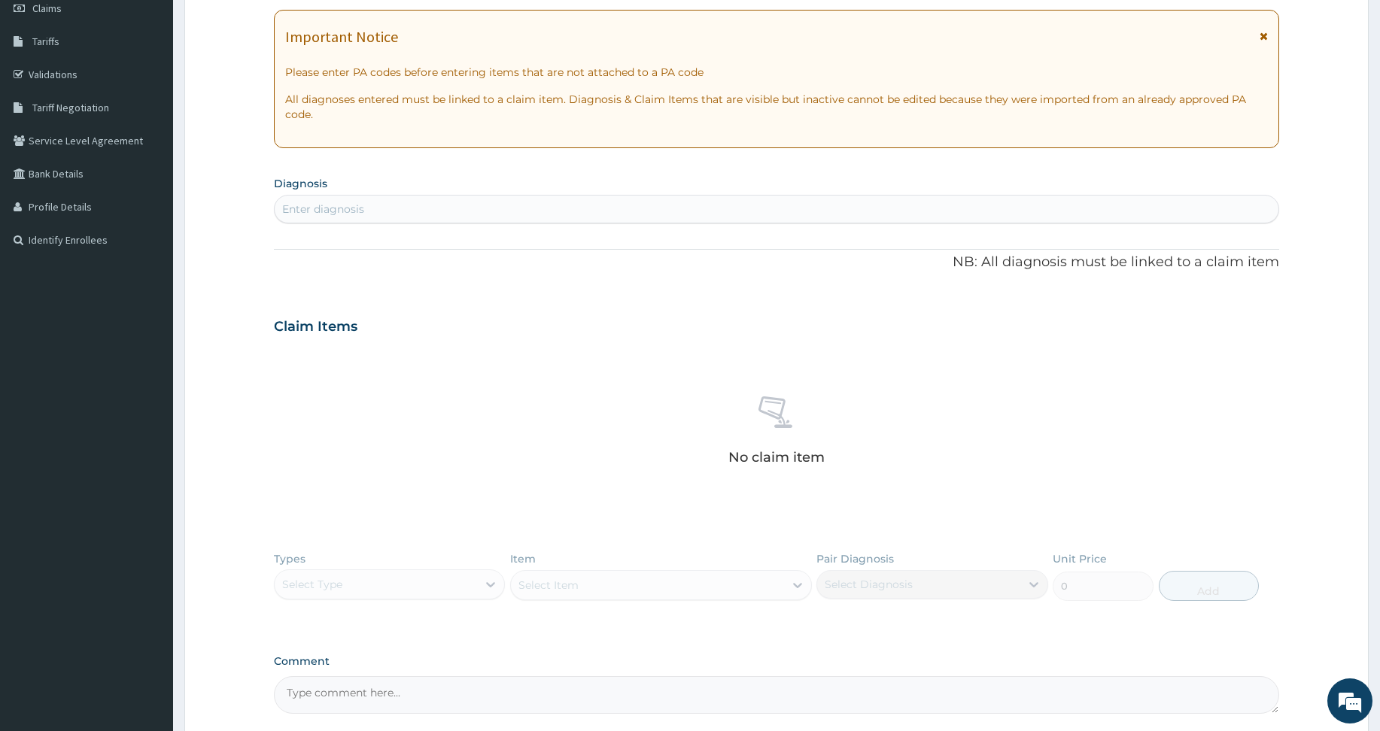
scroll to position [226, 0]
